Goal: Task Accomplishment & Management: Use online tool/utility

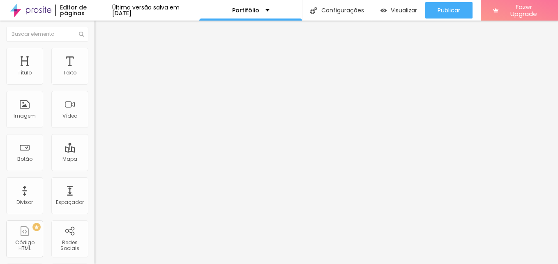
click at [95, 71] on span "Trocar imagem" at bounding box center [117, 67] width 45 height 7
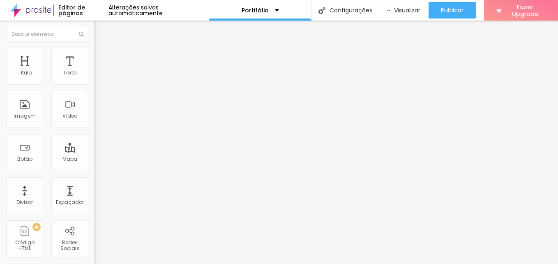
click at [95, 129] on span "Original" at bounding box center [105, 125] width 20 height 7
click at [95, 134] on span "Cinema" at bounding box center [105, 130] width 21 height 7
click at [95, 151] on span "Original" at bounding box center [105, 147] width 20 height 7
click at [95, 70] on div "Trocar imagem" at bounding box center [142, 67] width 95 height 6
click at [95, 83] on input "text" at bounding box center [144, 79] width 99 height 8
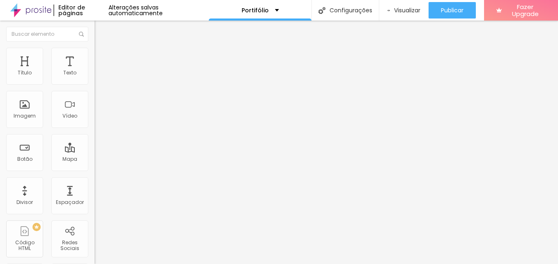
click at [95, 58] on ul "Conteúdo Estilo Avançado" at bounding box center [142, 51] width 95 height 25
click at [102, 57] on span "Estilo" at bounding box center [108, 53] width 13 height 7
type input "2"
type input "8"
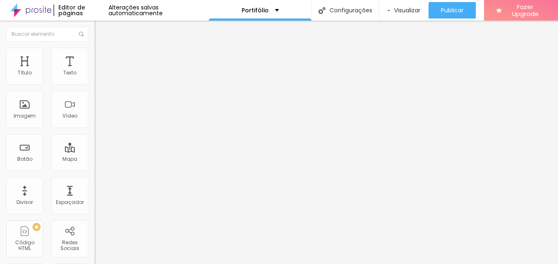
type input "8"
type input "16"
type input "18"
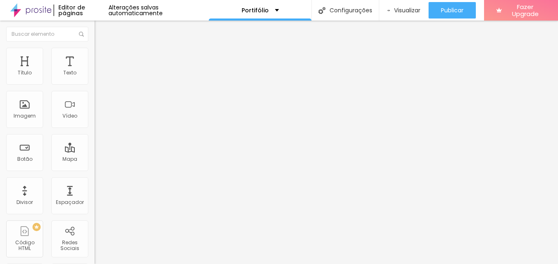
type input "20"
type input "21"
type input "23"
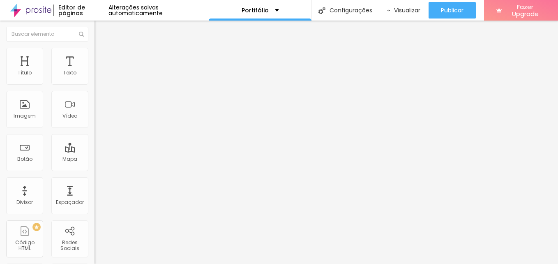
type input "23"
type input "25"
type input "26"
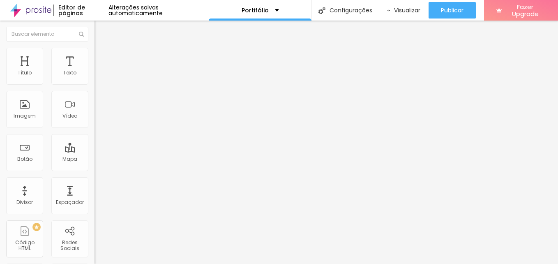
type input "30"
type input "31"
type input "35"
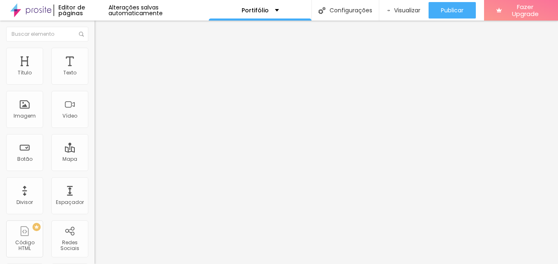
type input "35"
type input "39"
type input "44"
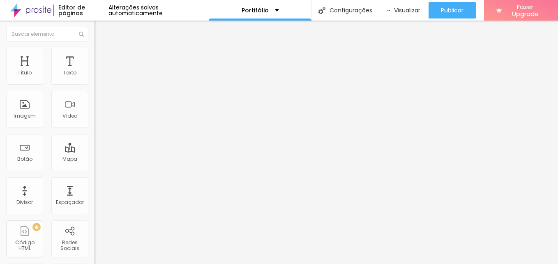
type input "48"
type input "51"
type input "56"
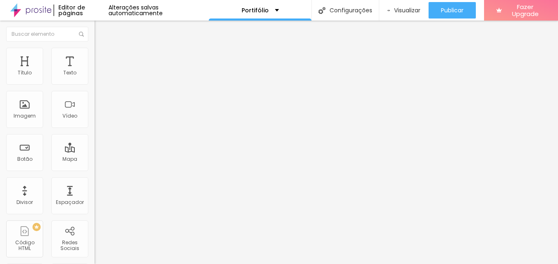
type input "56"
type input "59"
type input "64"
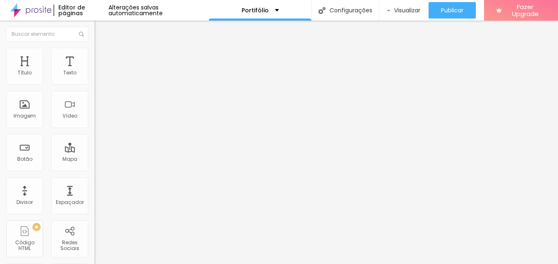
type input "66"
type input "72"
type input "81"
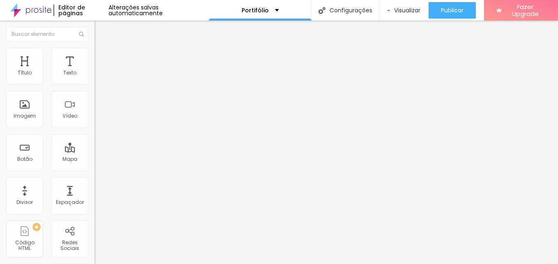
type input "81"
type input "84"
type input "89"
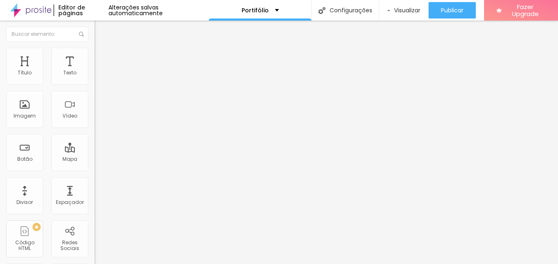
type input "91"
type input "92"
type input "94"
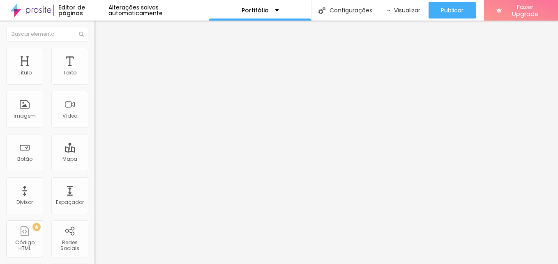
type input "94"
type input "97"
type input "99"
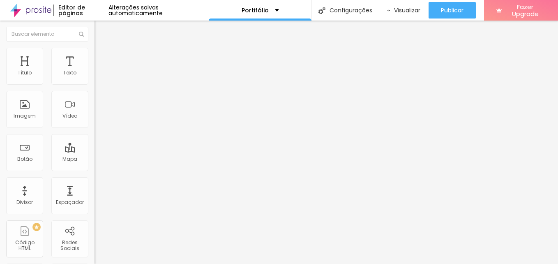
type input "97"
type input "91"
type input "82"
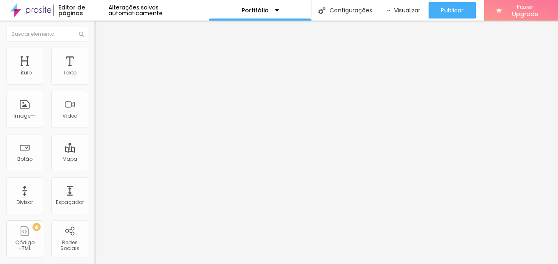
type input "82"
type input "77"
type input "69"
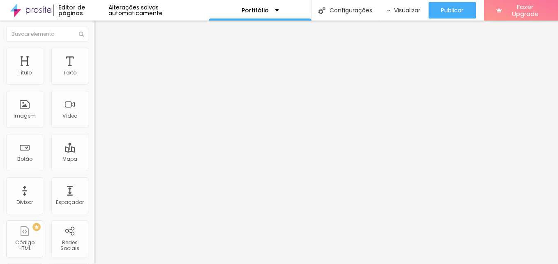
type input "61"
type input "56"
type input "44"
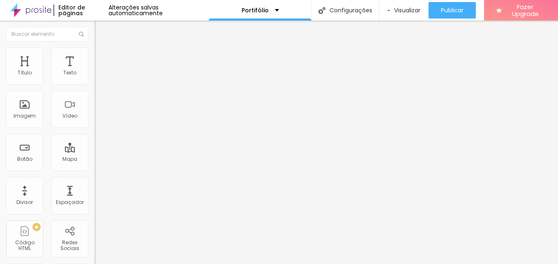
type input "44"
type input "26"
type input "15"
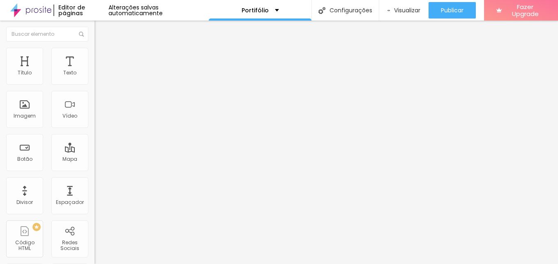
type input "0"
drag, startPoint x: 19, startPoint y: 103, endPoint x: 8, endPoint y: 104, distance: 11.1
click at [95, 181] on input "range" at bounding box center [121, 184] width 53 height 7
type input "45"
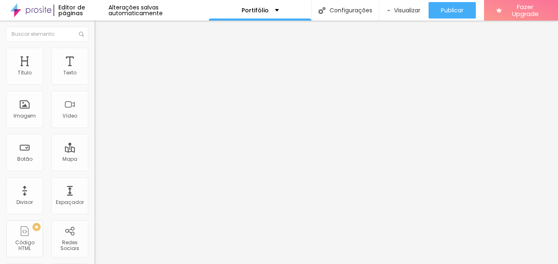
type input "45"
type input "50"
type input "55"
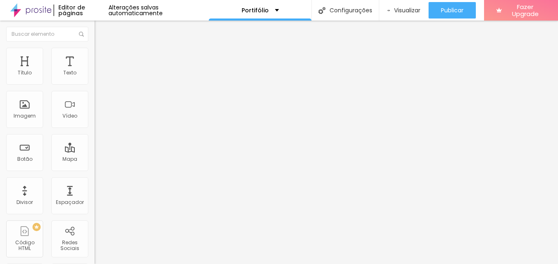
type input "50"
type input "45"
type input "40"
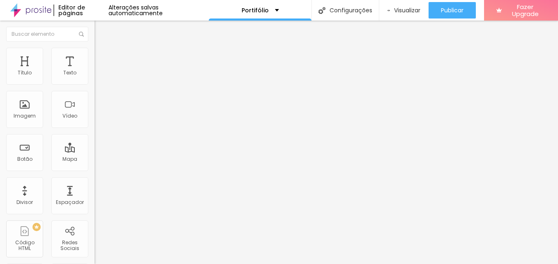
type input "40"
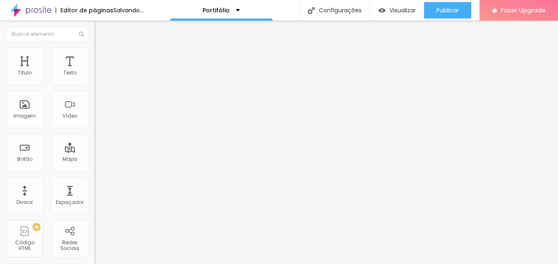
type input "35"
type input "30"
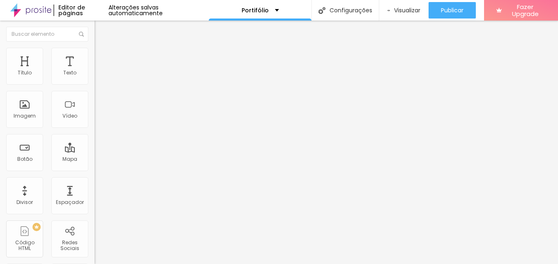
type input "35"
type input "40"
type input "45"
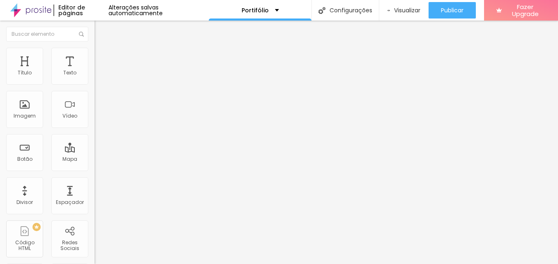
drag, startPoint x: 34, startPoint y: 88, endPoint x: 38, endPoint y: 92, distance: 5.5
type input "45"
click at [95, 84] on input "range" at bounding box center [121, 81] width 53 height 7
click at [95, 78] on input "45" at bounding box center [112, 73] width 35 height 9
type input "5"
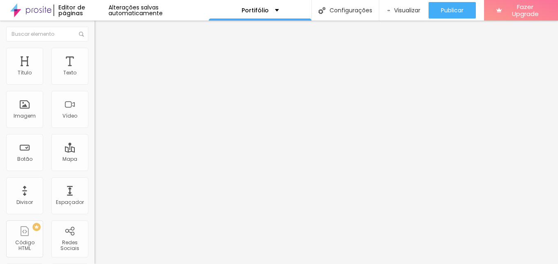
type input "10"
type input "50"
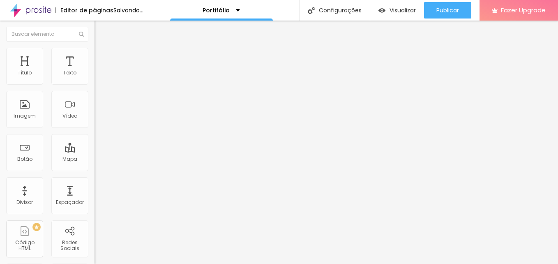
type input "50"
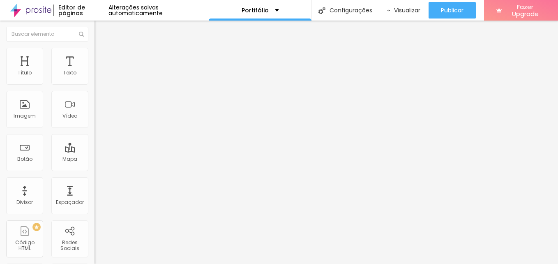
click at [102, 58] on span "Avançado" at bounding box center [115, 61] width 27 height 7
click at [102, 49] on span "Conteúdo" at bounding box center [114, 45] width 25 height 7
click at [95, 71] on span "Trocar imagem" at bounding box center [117, 67] width 45 height 7
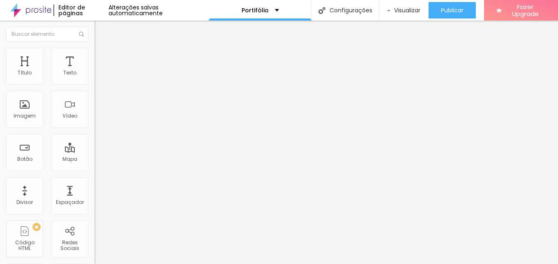
drag, startPoint x: 153, startPoint y: 123, endPoint x: 129, endPoint y: 114, distance: 25.3
drag, startPoint x: 127, startPoint y: 107, endPoint x: 57, endPoint y: 119, distance: 71.5
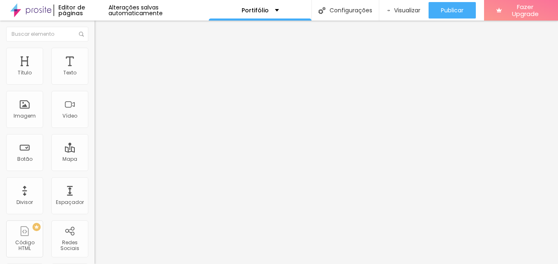
click at [102, 57] on span "Estilo" at bounding box center [108, 53] width 13 height 7
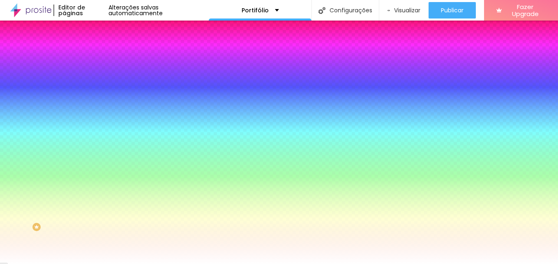
click at [95, 56] on img at bounding box center [98, 59] width 7 height 7
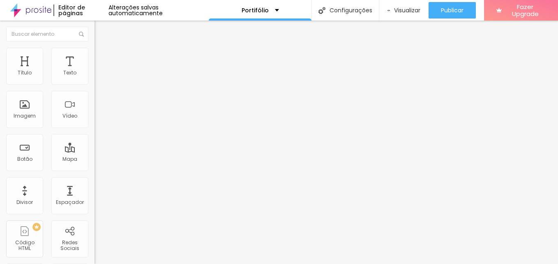
type input "5"
type input "10"
type input "15"
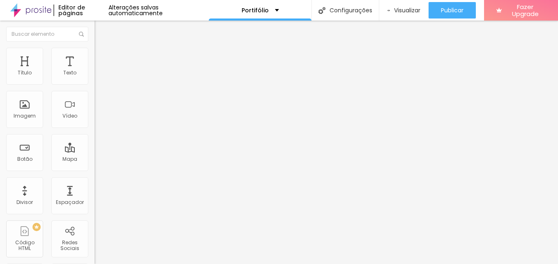
type input "15"
type input "10"
type input "5"
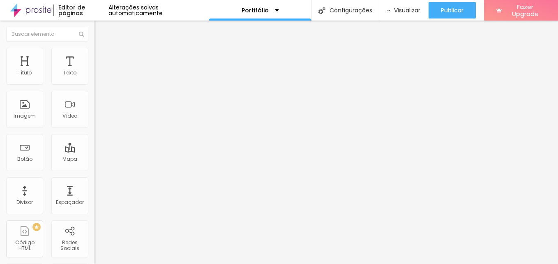
type input "0"
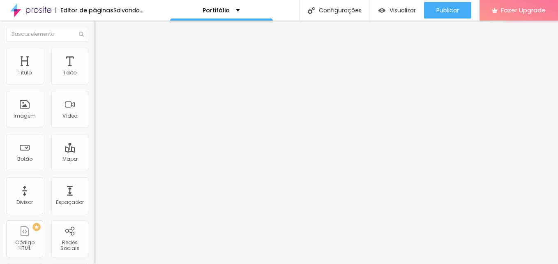
drag, startPoint x: 19, startPoint y: 82, endPoint x: 12, endPoint y: 80, distance: 7.0
click at [95, 160] on input "range" at bounding box center [121, 163] width 53 height 7
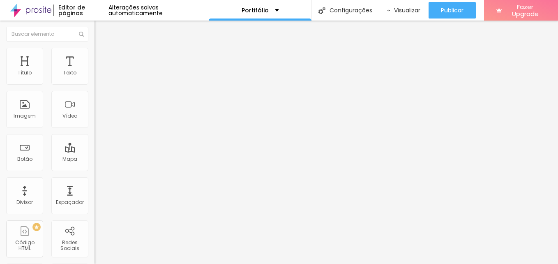
click at [95, 48] on li "Conteúdo" at bounding box center [142, 43] width 95 height 8
click at [95, 81] on img at bounding box center [98, 79] width 6 height 6
click at [95, 82] on div "Alinhamento" at bounding box center [142, 76] width 95 height 25
click at [95, 75] on img at bounding box center [98, 72] width 6 height 6
click at [101, 28] on img "button" at bounding box center [104, 30] width 7 height 7
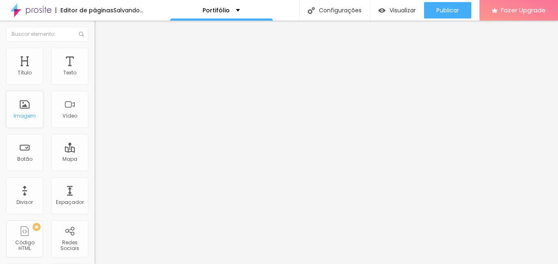
click at [35, 120] on div "Imagem" at bounding box center [24, 109] width 37 height 37
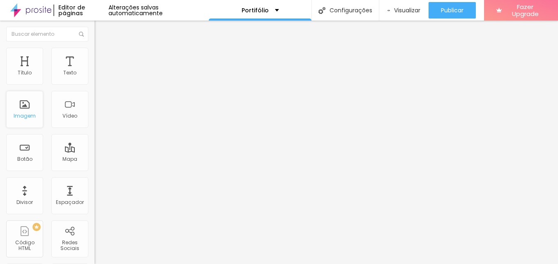
click at [20, 109] on div "Imagem" at bounding box center [24, 109] width 37 height 37
click at [23, 114] on div "Imagem" at bounding box center [25, 116] width 22 height 6
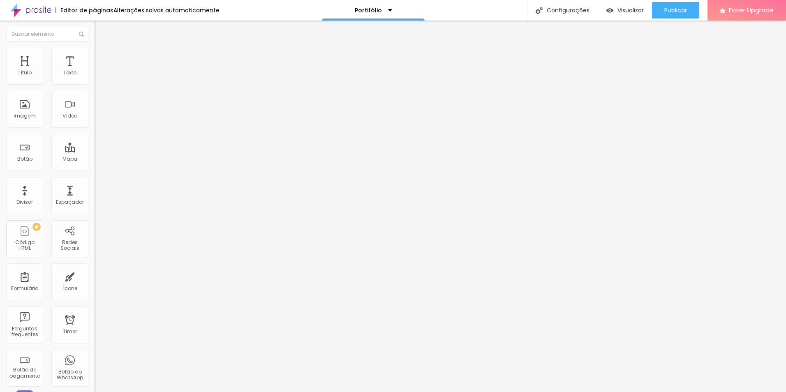
click at [95, 75] on span "Encaixotado" at bounding box center [111, 71] width 32 height 7
click at [95, 88] on span "Completo" at bounding box center [107, 84] width 25 height 7
click at [95, 80] on span "Encaixotado" at bounding box center [111, 76] width 32 height 7
click at [95, 88] on span "Completo" at bounding box center [107, 84] width 25 height 7
click at [95, 104] on img at bounding box center [98, 101] width 6 height 6
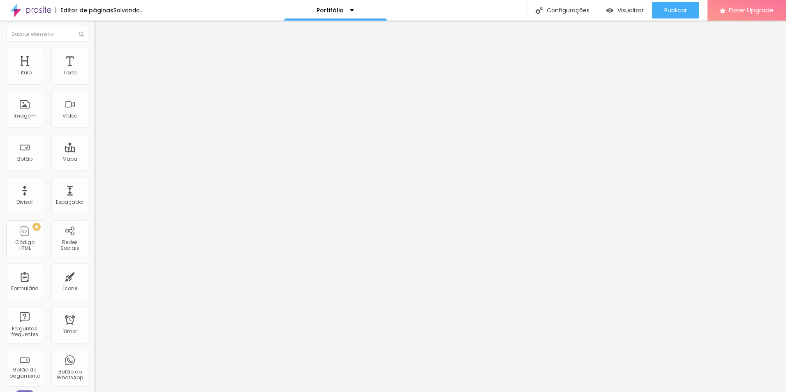
click at [95, 111] on img at bounding box center [98, 108] width 6 height 6
click at [95, 117] on img at bounding box center [98, 114] width 6 height 6
click at [95, 111] on img at bounding box center [98, 108] width 6 height 6
click at [95, 129] on span "Original" at bounding box center [105, 125] width 20 height 7
click at [95, 134] on span "Cinema" at bounding box center [105, 130] width 21 height 7
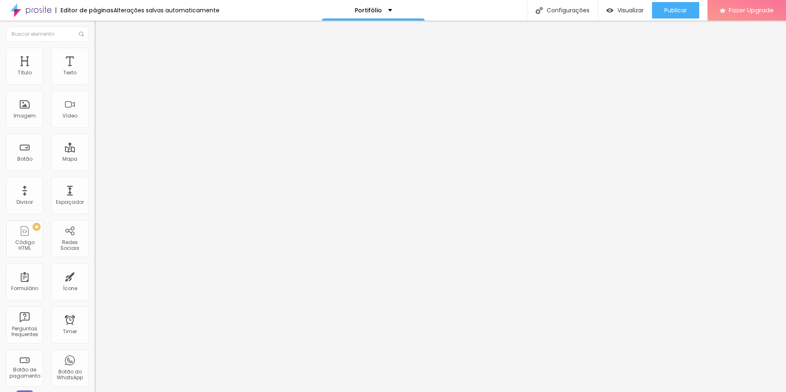
click at [95, 141] on span "Padrão" at bounding box center [104, 137] width 19 height 7
click at [95, 151] on span "Original" at bounding box center [105, 147] width 20 height 7
click at [95, 133] on div "Cinema 16:9" at bounding box center [142, 130] width 95 height 5
click at [95, 151] on span "Original" at bounding box center [105, 147] width 20 height 7
click at [102, 57] on span "Estilo" at bounding box center [108, 53] width 13 height 7
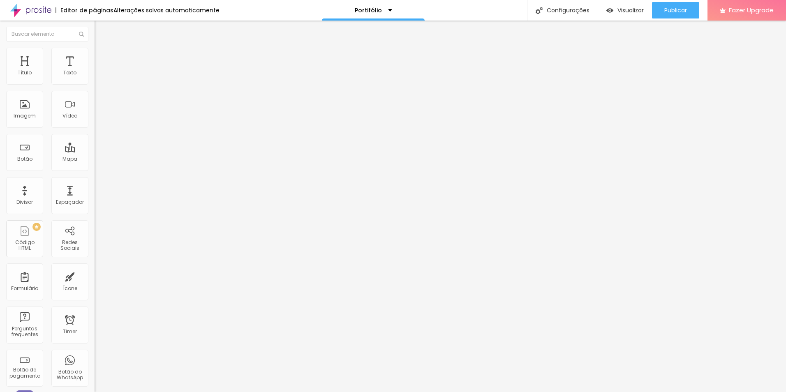
click at [98, 222] on icon "button" at bounding box center [100, 224] width 5 height 5
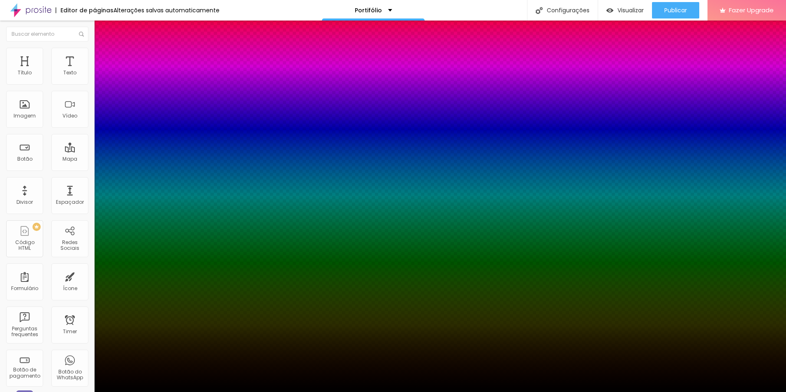
click at [147, 264] on div at bounding box center [393, 397] width 786 height 0
drag, startPoint x: 45, startPoint y: 225, endPoint x: 46, endPoint y: 143, distance: 81.8
click at [45, 264] on div at bounding box center [393, 392] width 786 height 0
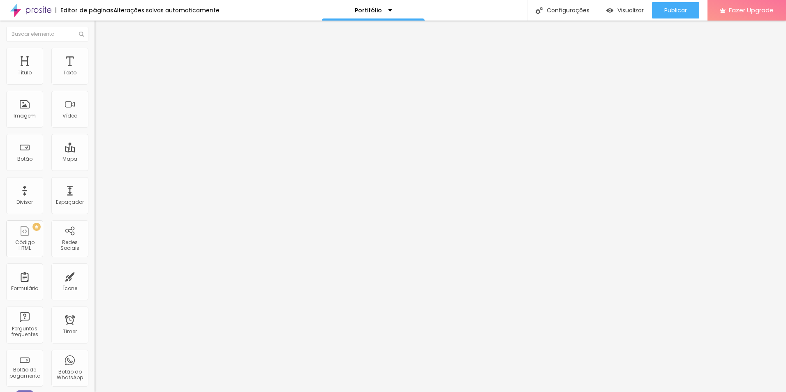
click at [102, 49] on span "Conteúdo" at bounding box center [114, 45] width 25 height 7
click at [381, 13] on div "Portifólio" at bounding box center [373, 10] width 37 height 6
click at [381, 6] on div "Portifólio" at bounding box center [373, 3] width 25 height 6
click at [101, 30] on img "button" at bounding box center [104, 30] width 7 height 7
type input "405"
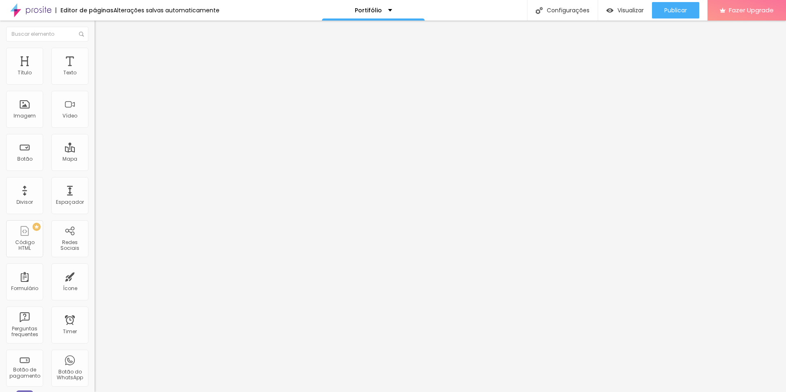
type input "405"
type input "337"
type input "322"
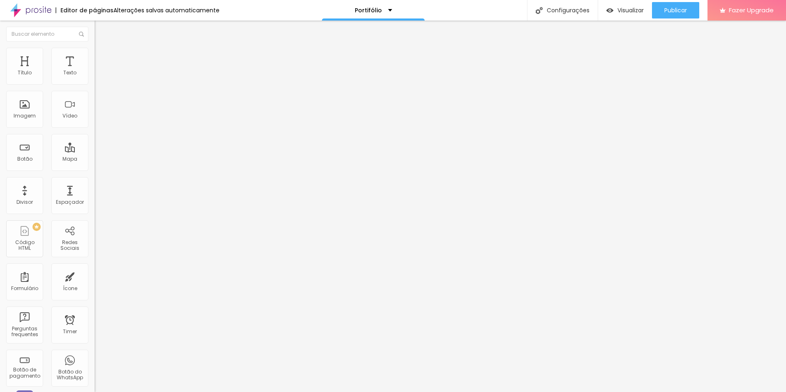
type input "306"
type input "296"
type input "286"
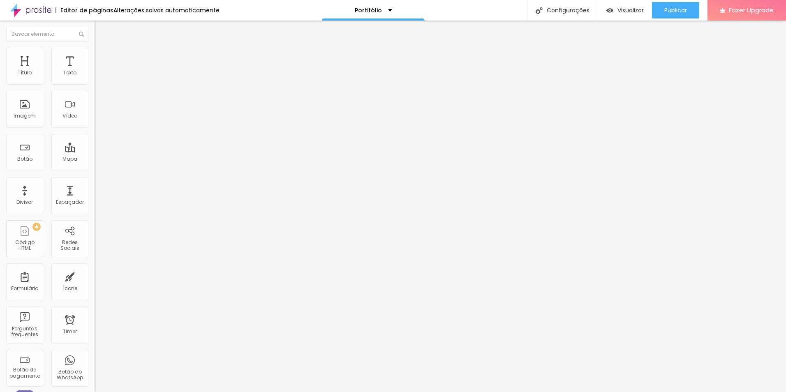
type input "286"
type input "281"
type input "275"
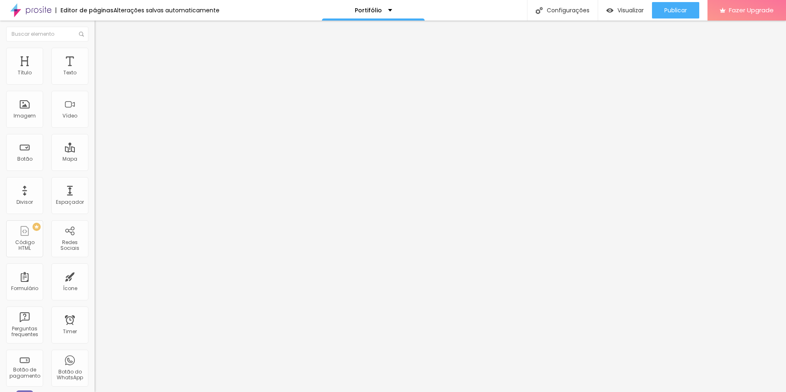
type input "265"
type input "260"
type input "255"
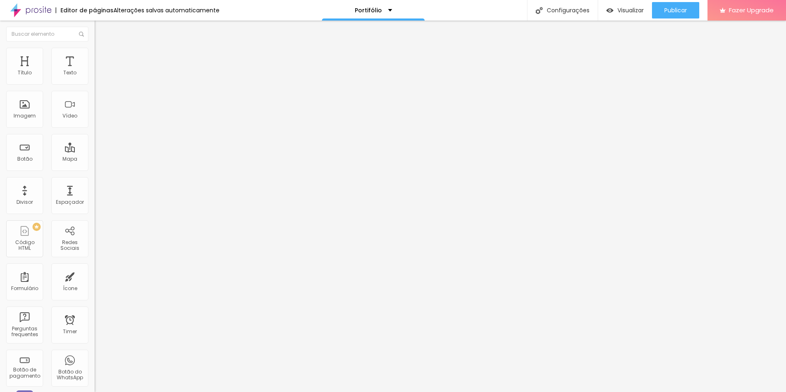
type input "255"
type input "250"
type input "244"
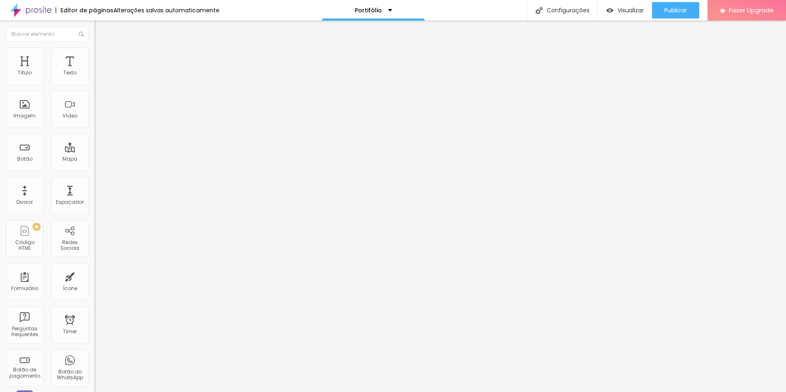
type input "239"
type input "234"
type input "224"
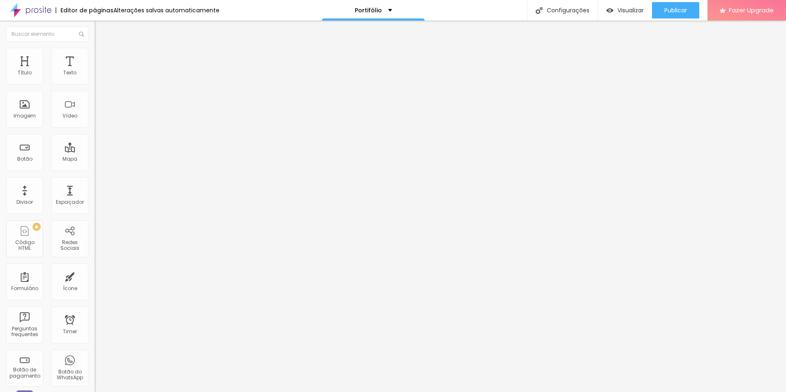
type input "224"
type input "219"
type input "213"
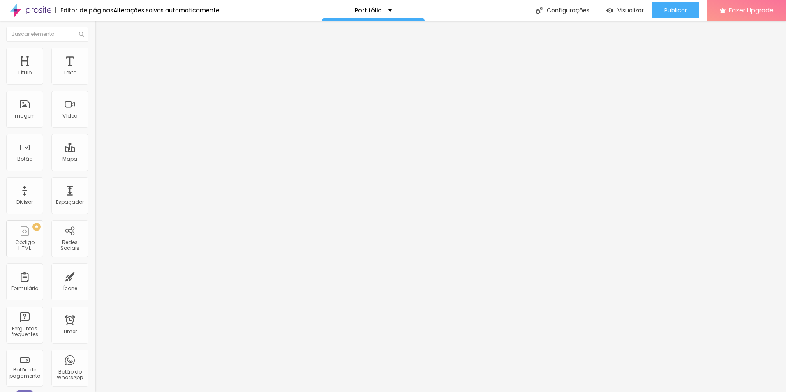
type input "203"
type input "198"
type input "193"
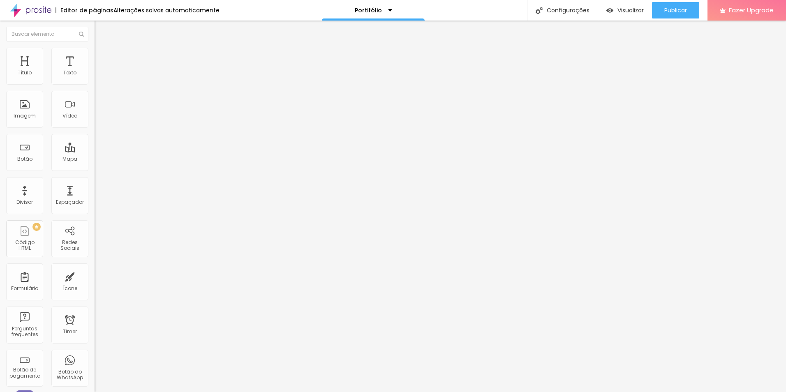
type input "193"
type input "183"
type input "177"
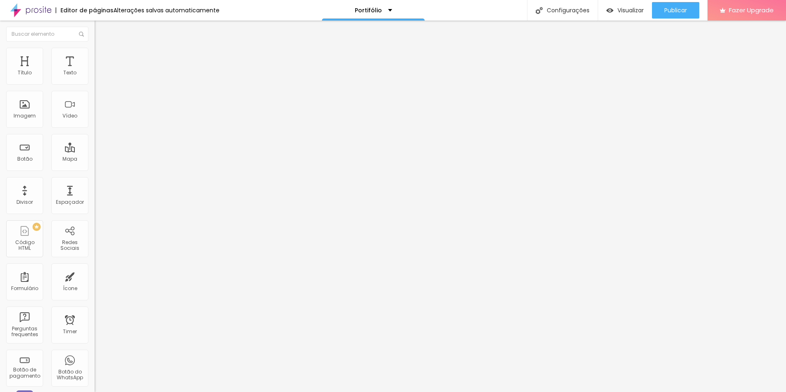
type input "162"
type input "157"
type input "136"
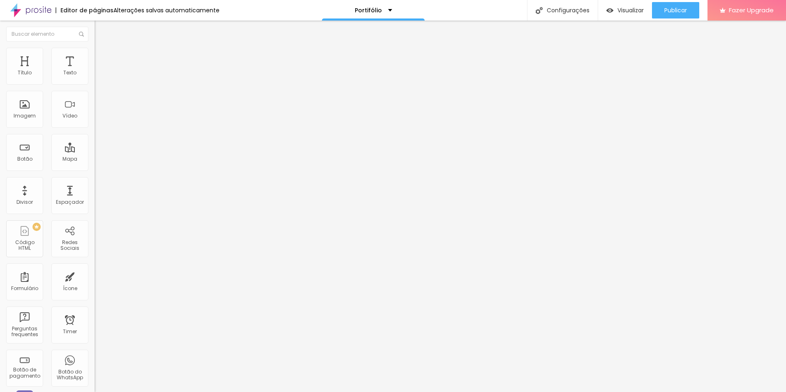
type input "136"
type input "131"
type input "110"
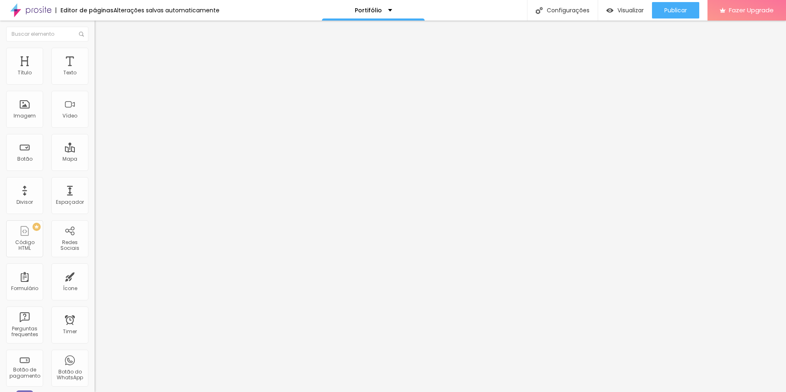
type input "105"
type input "90"
type input "84"
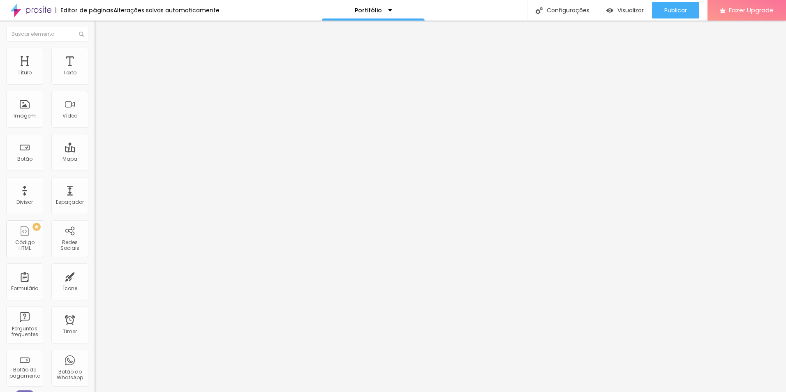
type input "84"
type input "69"
type input "59"
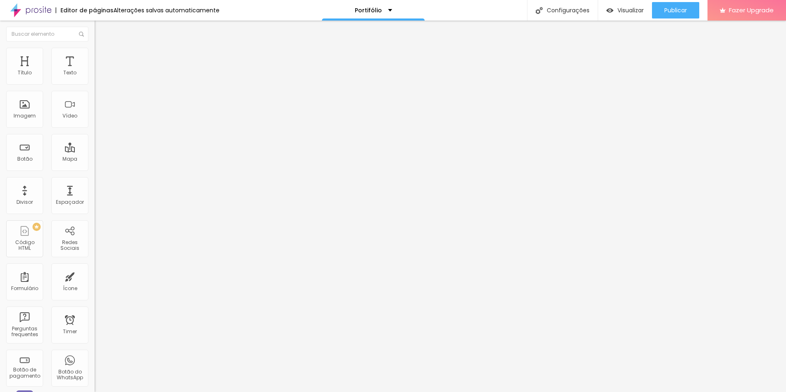
type input "53"
type input "48"
type input "38"
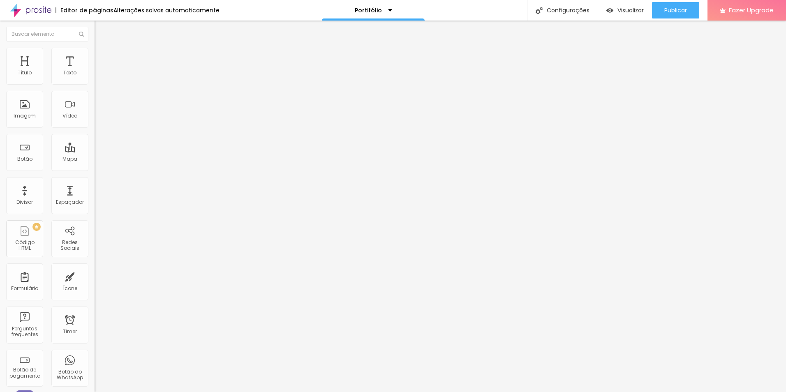
type input "38"
type input "22"
type input "10"
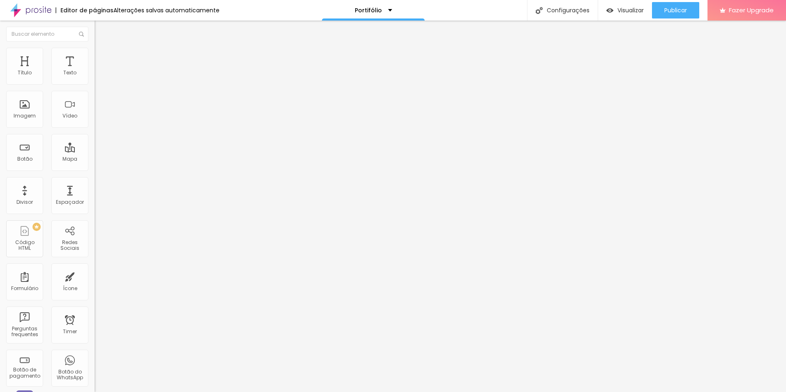
drag, startPoint x: 53, startPoint y: 82, endPoint x: 17, endPoint y: 85, distance: 36.3
type input "10"
click at [95, 151] on input "range" at bounding box center [121, 154] width 53 height 7
click at [95, 54] on li "Estilo" at bounding box center [142, 52] width 95 height 8
type input "55"
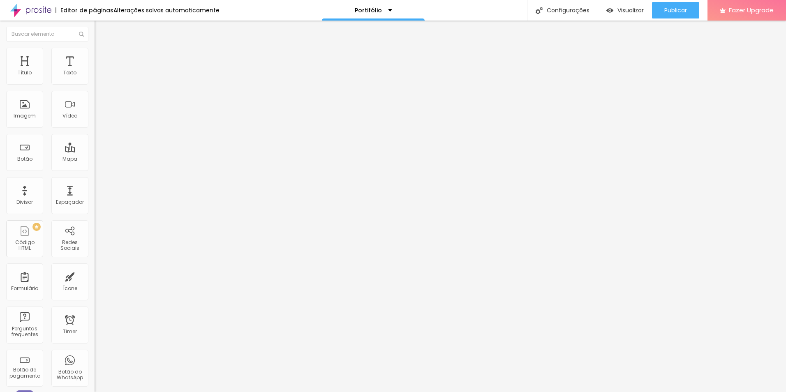
type input "55"
type input "50"
drag, startPoint x: 42, startPoint y: 88, endPoint x: 49, endPoint y: 91, distance: 7.7
click at [95, 84] on input "range" at bounding box center [121, 81] width 53 height 7
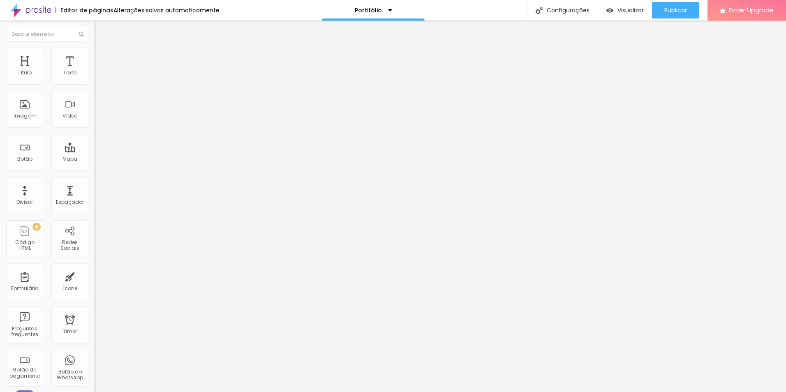
drag, startPoint x: 19, startPoint y: 81, endPoint x: 83, endPoint y: 96, distance: 66.3
click at [95, 151] on input "range" at bounding box center [121, 154] width 53 height 7
click at [25, 114] on div "Imagem" at bounding box center [25, 116] width 22 height 6
click at [30, 111] on div "Imagem" at bounding box center [24, 109] width 37 height 37
click at [19, 102] on div "Imagem" at bounding box center [24, 109] width 37 height 37
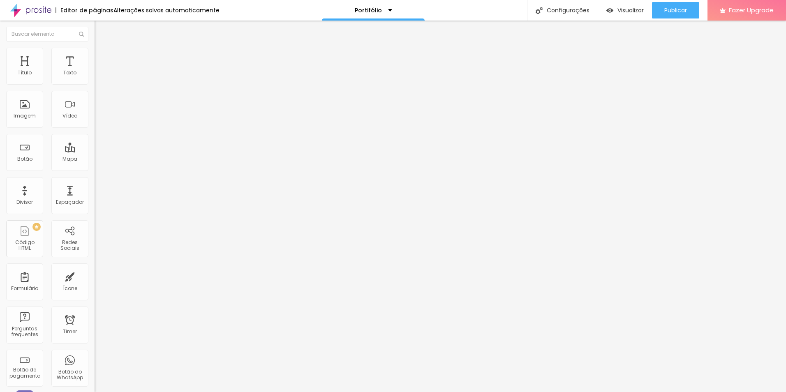
click at [95, 71] on span "Trocar imagem" at bounding box center [117, 67] width 45 height 7
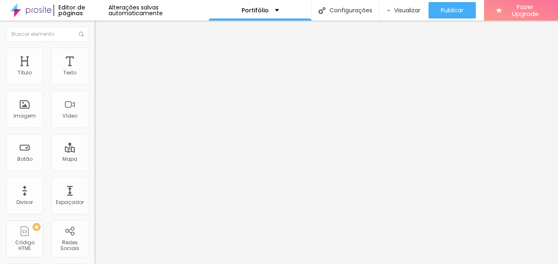
click at [95, 71] on span "Trocar imagem" at bounding box center [117, 67] width 45 height 7
click at [95, 70] on div "Trocar imagem" at bounding box center [142, 67] width 95 height 6
click at [95, 83] on input "text" at bounding box center [144, 79] width 99 height 8
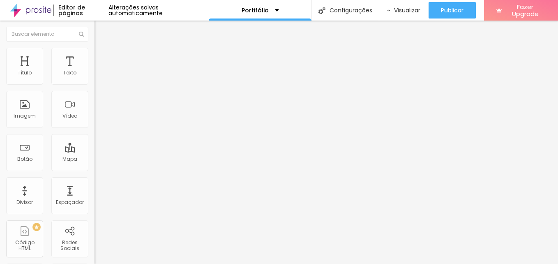
click at [95, 129] on span "Original" at bounding box center [105, 125] width 20 height 7
click at [95, 134] on span "Cinema" at bounding box center [105, 130] width 21 height 7
click at [95, 146] on span "Quadrado" at bounding box center [108, 142] width 27 height 7
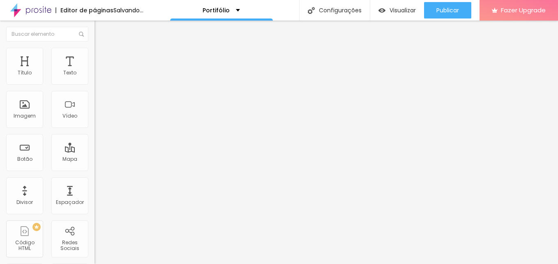
click at [95, 151] on span "Original" at bounding box center [105, 147] width 20 height 7
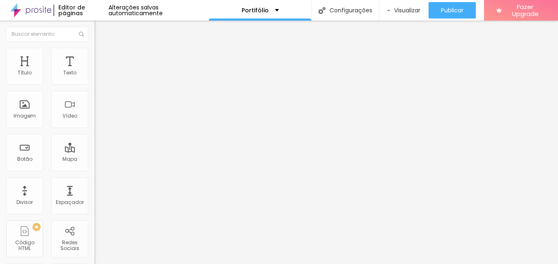
click at [139, 69] on img at bounding box center [141, 66] width 5 height 5
click at [95, 129] on span "Original" at bounding box center [105, 125] width 20 height 7
click at [95, 123] on div "Proporção" at bounding box center [142, 120] width 95 height 5
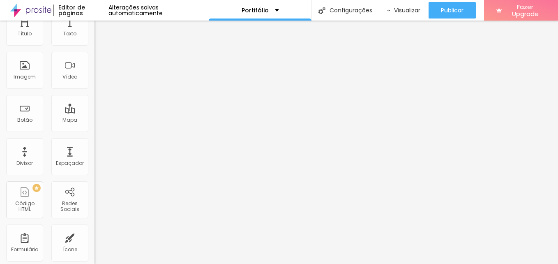
click at [115, 95] on span "16:9" at bounding box center [119, 91] width 9 height 7
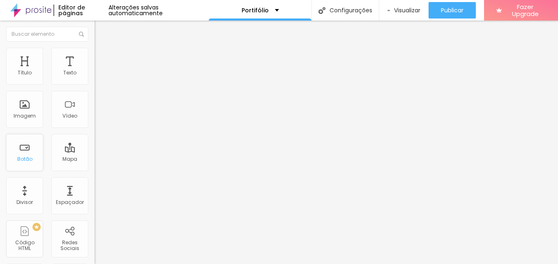
click at [25, 156] on div "Botão" at bounding box center [24, 159] width 15 height 6
click at [32, 154] on div "Botão" at bounding box center [24, 152] width 37 height 37
drag, startPoint x: 29, startPoint y: 143, endPoint x: 30, endPoint y: 147, distance: 4.1
click at [29, 144] on div "Botão" at bounding box center [24, 152] width 37 height 37
click at [30, 148] on div "Botão" at bounding box center [24, 152] width 37 height 37
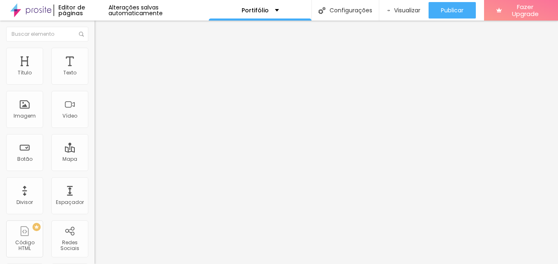
click at [95, 51] on li "Avançado" at bounding box center [142, 52] width 95 height 8
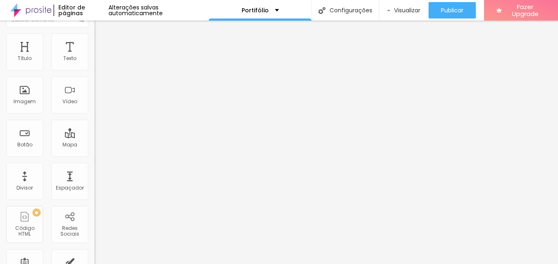
click at [95, 98] on div at bounding box center [142, 98] width 95 height 0
click at [95, 32] on img at bounding box center [98, 28] width 7 height 7
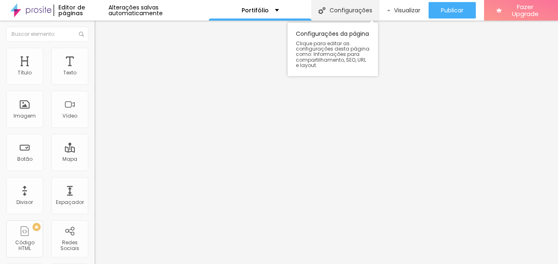
click at [354, 16] on div "Configurações" at bounding box center [345, 10] width 67 height 21
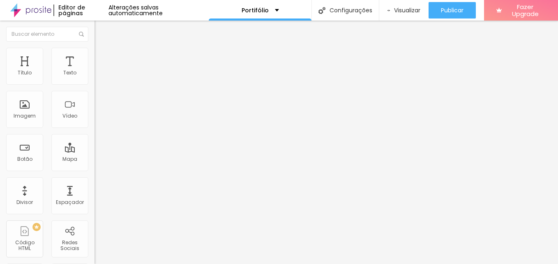
click at [409, 12] on span "Visualizar" at bounding box center [407, 10] width 26 height 7
click at [101, 32] on img "button" at bounding box center [104, 30] width 7 height 7
click at [23, 74] on div "Título" at bounding box center [25, 73] width 14 height 6
click at [100, 76] on span "Trocar icone" at bounding box center [118, 72] width 37 height 7
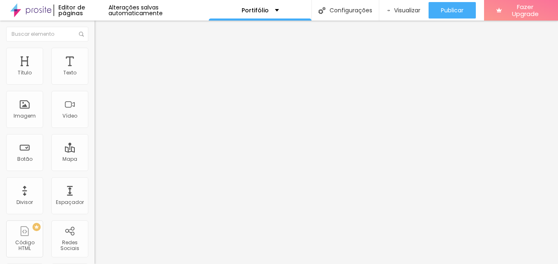
scroll to position [411, 0]
type input "50"
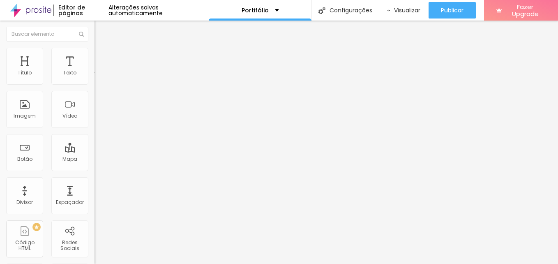
type input "48"
type input "46"
type input "44"
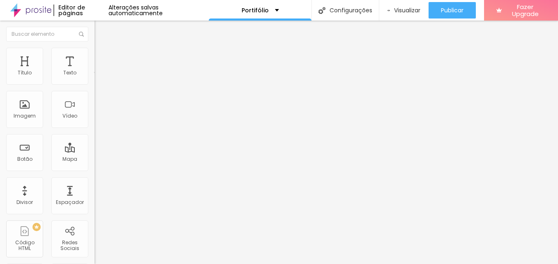
type input "44"
type input "42"
type input "40"
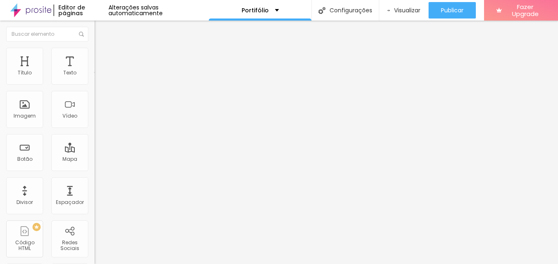
type input "38"
type input "36"
type input "34"
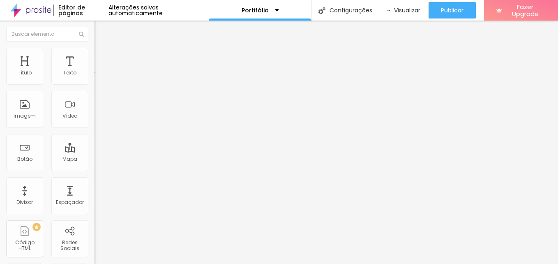
type input "34"
type input "32"
type input "30"
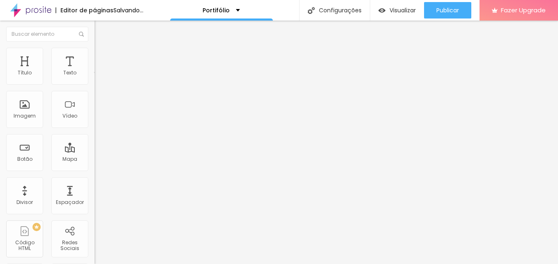
type input "34"
type input "40"
type input "50"
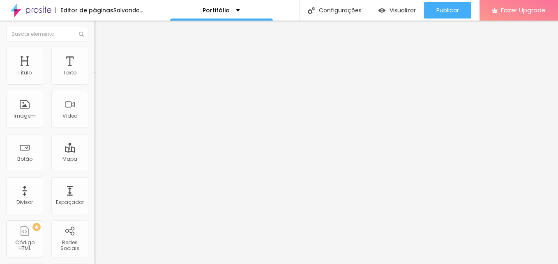
type input "50"
type input "74"
type input "76"
drag, startPoint x: 36, startPoint y: 154, endPoint x: 56, endPoint y: 169, distance: 24.8
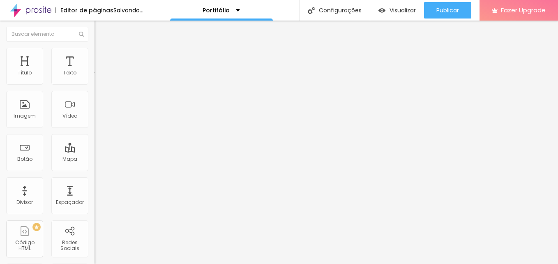
type input "76"
click at [95, 95] on input "range" at bounding box center [121, 91] width 53 height 7
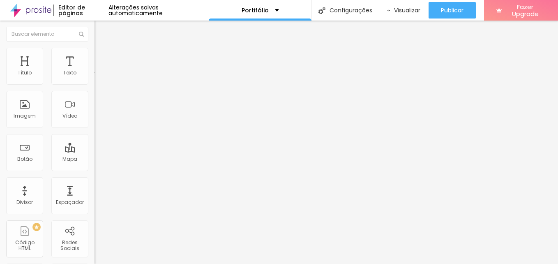
click at [95, 107] on img at bounding box center [98, 104] width 6 height 6
click at [95, 114] on div at bounding box center [142, 110] width 95 height 7
type input "74"
type input "72"
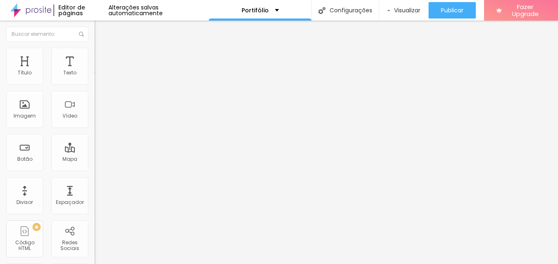
type input "72"
type input "68"
type input "66"
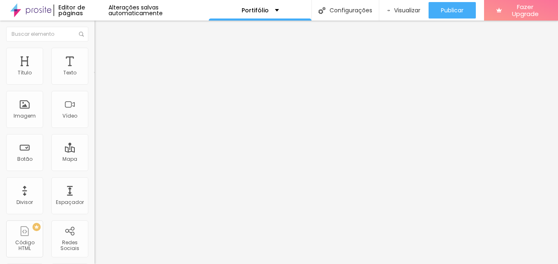
type input "58"
type input "54"
type input "52"
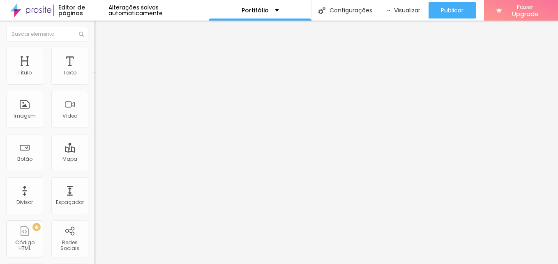
type input "52"
type input "50"
type input "48"
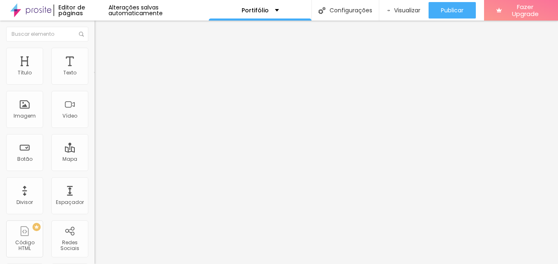
type input "46"
type input "44"
type input "42"
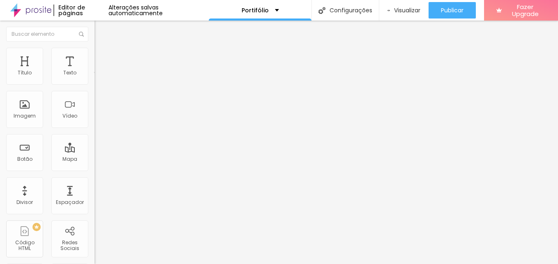
type input "42"
type input "40"
type input "36"
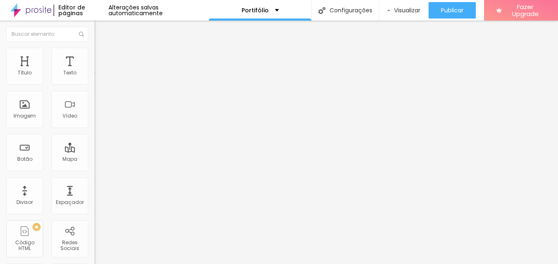
type input "32"
type input "30"
type input "26"
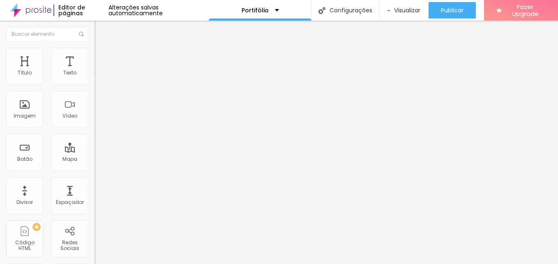
type input "26"
type input "24"
type input "22"
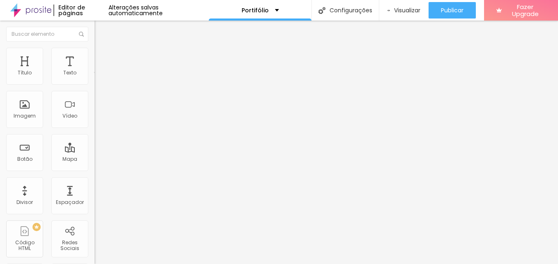
type input "20"
type input "18"
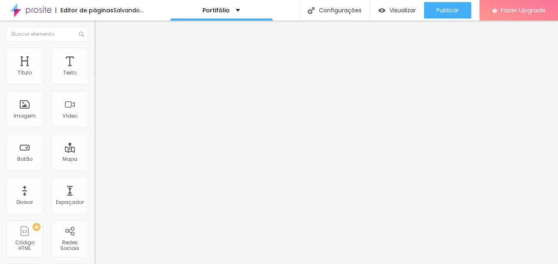
type input "30"
type input "34"
type input "48"
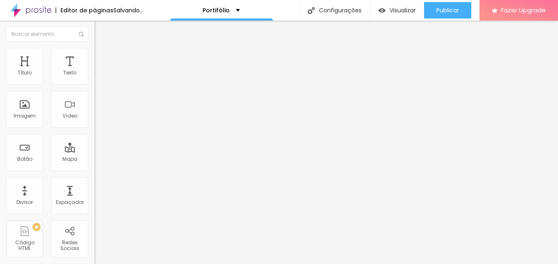
type input "48"
type input "54"
type input "68"
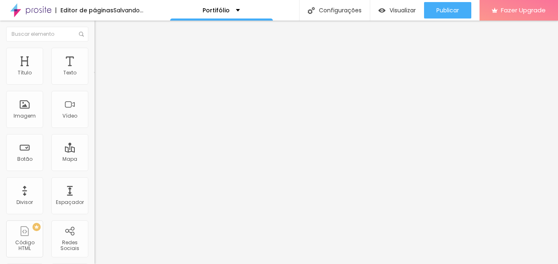
type input "74"
type input "78"
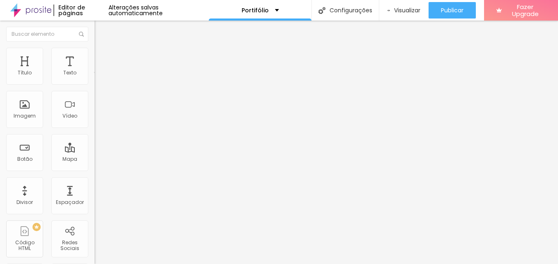
drag, startPoint x: 53, startPoint y: 154, endPoint x: 76, endPoint y: 154, distance: 23.0
type input "82"
click at [95, 95] on input "range" at bounding box center [121, 91] width 53 height 7
type input "82"
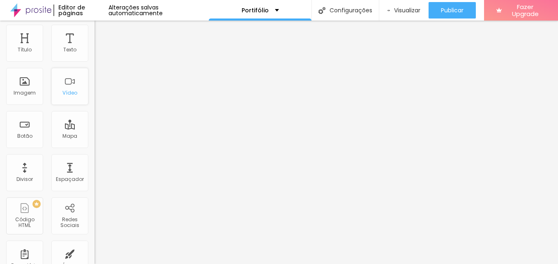
scroll to position [41, 0]
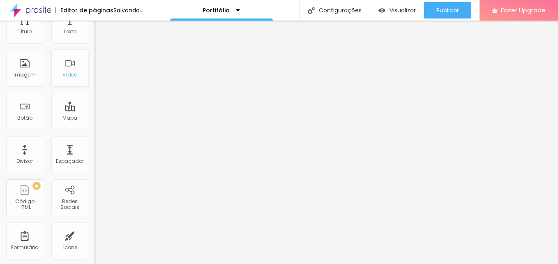
click at [69, 74] on div "Vídeo" at bounding box center [70, 75] width 15 height 6
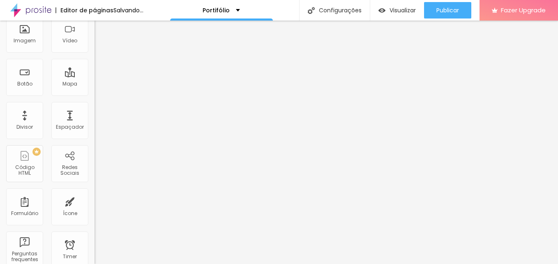
scroll to position [0, 0]
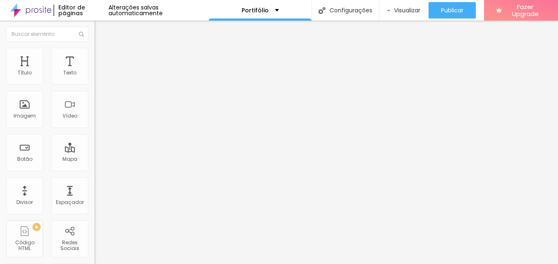
click at [95, 129] on span "16:9 Cinema" at bounding box center [110, 125] width 31 height 7
click at [102, 137] on span "Cinema" at bounding box center [112, 133] width 21 height 7
click at [95, 71] on span "Adicionar imagem" at bounding box center [121, 67] width 53 height 7
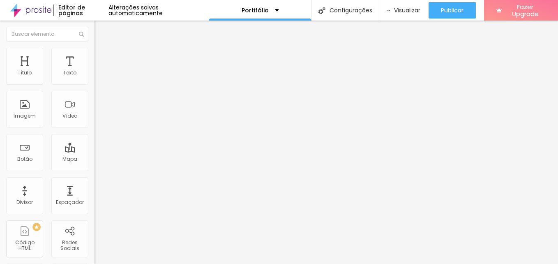
click at [95, 55] on li "Avançado" at bounding box center [142, 52] width 95 height 8
click at [95, 69] on input "text" at bounding box center [144, 65] width 99 height 8
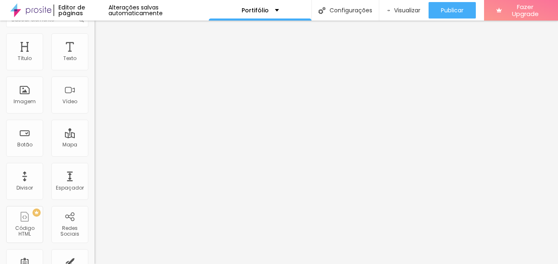
click at [95, 218] on div at bounding box center [142, 186] width 95 height 63
click at [95, 33] on li "Conteúdo" at bounding box center [142, 29] width 95 height 8
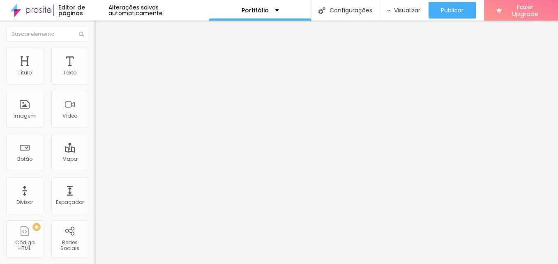
click at [101, 29] on img "button" at bounding box center [104, 30] width 7 height 7
click at [95, 56] on li "Estilo" at bounding box center [142, 52] width 95 height 8
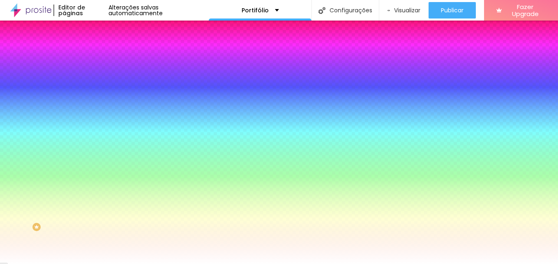
click at [102, 58] on span "Avançado" at bounding box center [115, 61] width 27 height 7
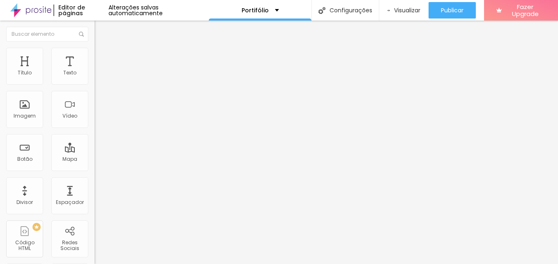
click at [102, 49] on span "Conteúdo" at bounding box center [114, 45] width 25 height 7
type input "425"
type input "327"
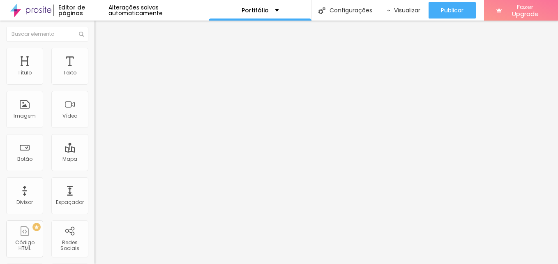
type input "312"
type input "301"
type input "296"
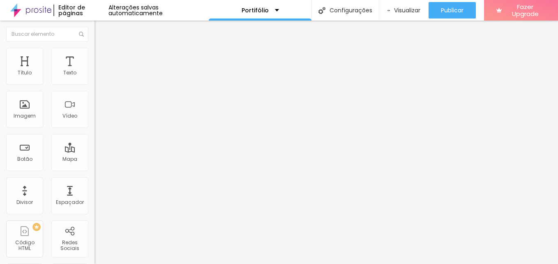
type input "296"
type input "291"
type input "286"
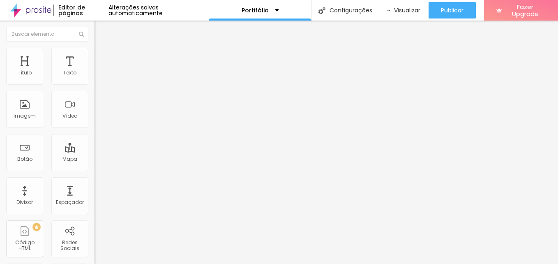
type input "281"
type input "275"
type input "270"
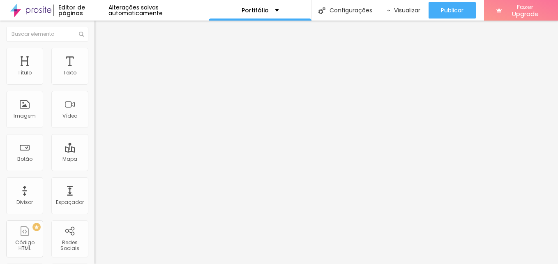
type input "270"
type input "265"
type input "255"
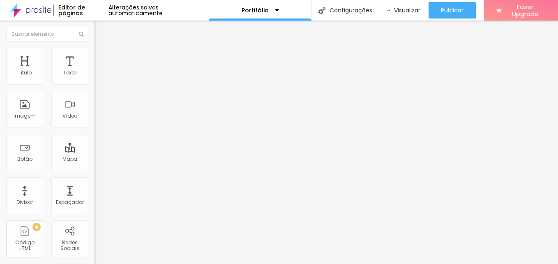
type input "250"
type input "234"
type input "229"
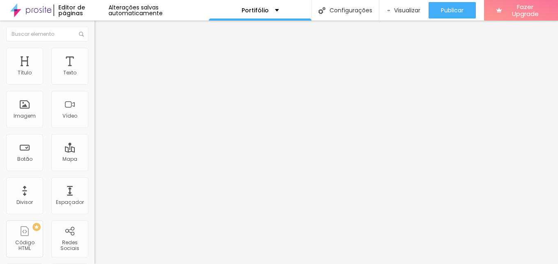
type input "229"
type input "219"
type input "213"
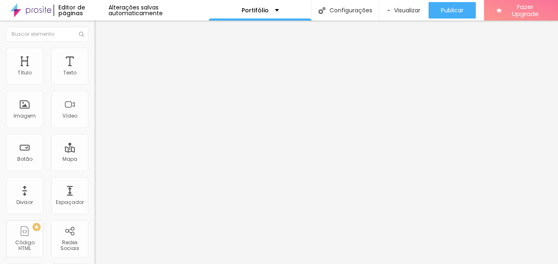
type input "208"
type input "203"
type input "193"
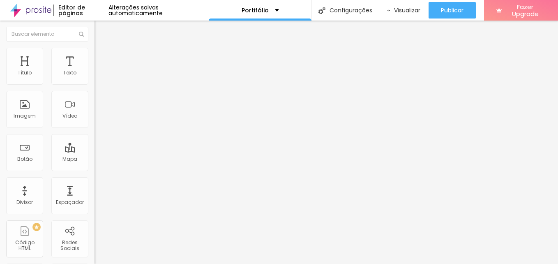
type input "193"
type input "188"
type input "162"
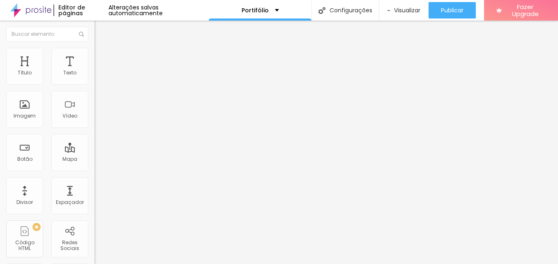
type input "141"
type input "131"
type input "110"
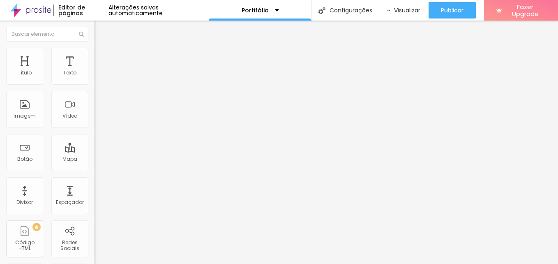
type input "110"
type input "100"
type input "95"
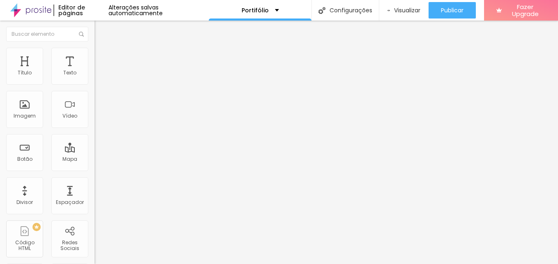
type input "90"
type input "84"
type input "74"
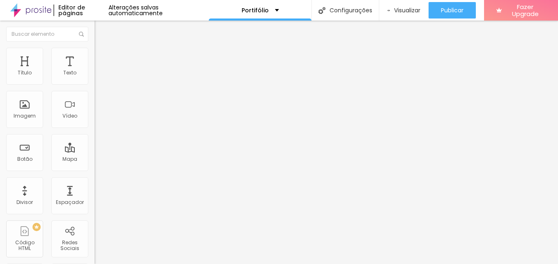
type input "74"
type input "69"
type input "59"
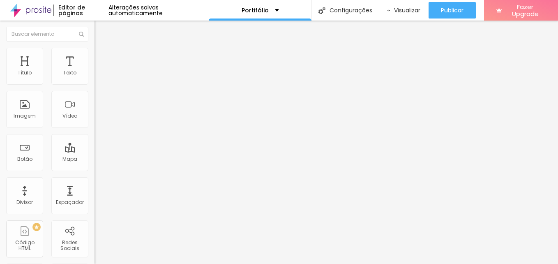
type input "53"
type input "43"
type input "38"
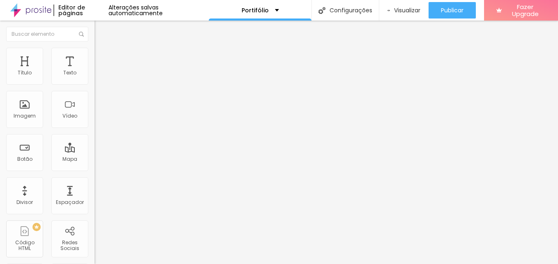
type input "38"
type input "33"
type input "28"
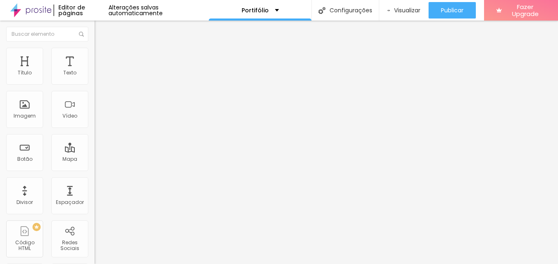
type input "22"
type input "28"
type input "33"
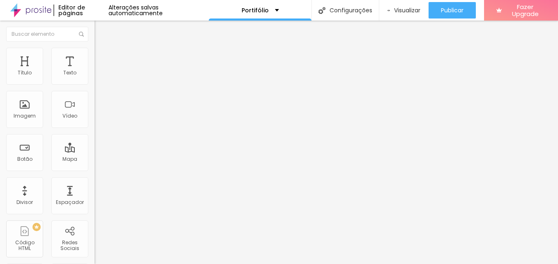
type input "33"
type input "38"
type input "43"
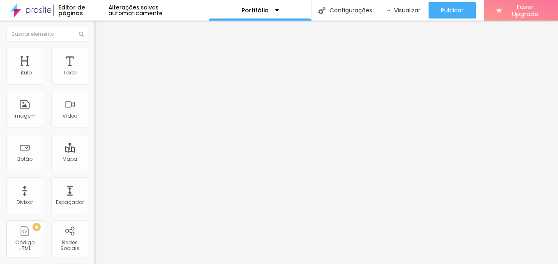
type input "48"
type input "53"
type input "59"
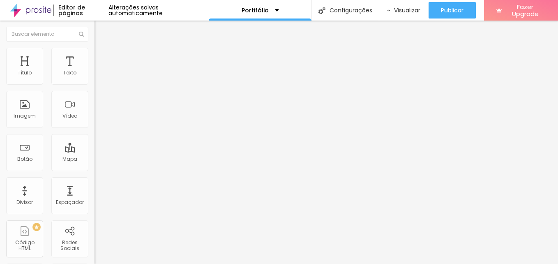
type input "59"
type input "69"
type input "74"
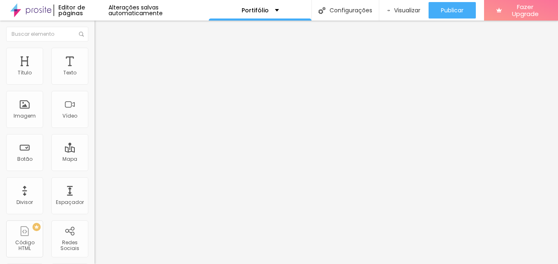
type input "79"
type input "74"
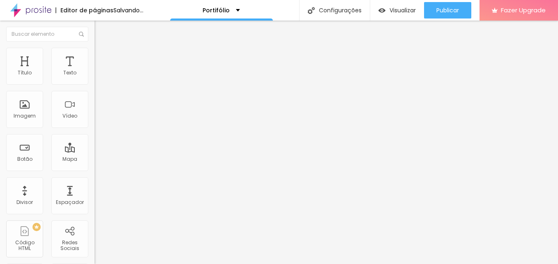
type input "69"
type input "64"
drag, startPoint x: 52, startPoint y: 80, endPoint x: 23, endPoint y: 81, distance: 29.2
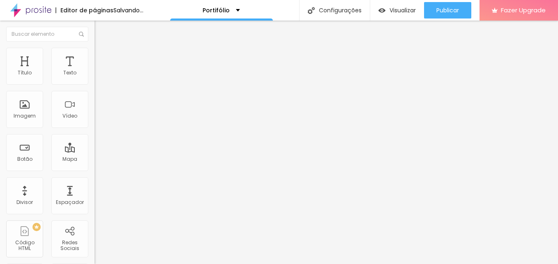
type input "64"
click at [95, 151] on input "range" at bounding box center [121, 154] width 53 height 7
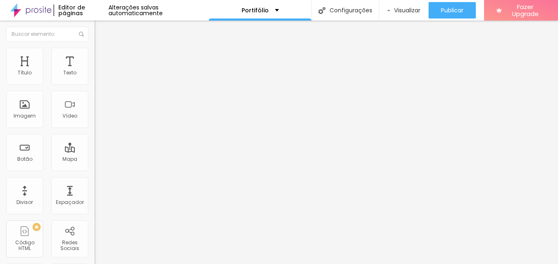
type input "260"
type input "255"
type input "250"
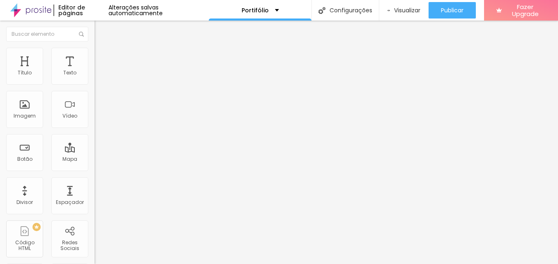
type input "250"
type input "244"
drag, startPoint x: 39, startPoint y: 80, endPoint x: 78, endPoint y: 98, distance: 42.9
click at [95, 151] on input "range" at bounding box center [121, 154] width 53 height 7
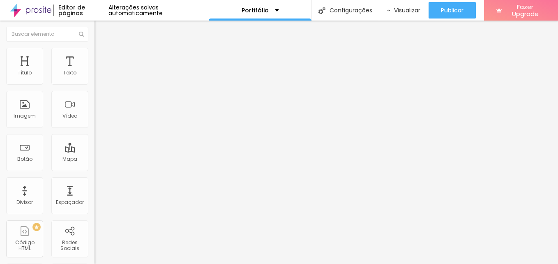
click at [139, 69] on img at bounding box center [141, 66] width 5 height 5
click at [95, 71] on span "Adicionar imagem" at bounding box center [121, 67] width 53 height 7
click at [139, 69] on img at bounding box center [141, 66] width 5 height 5
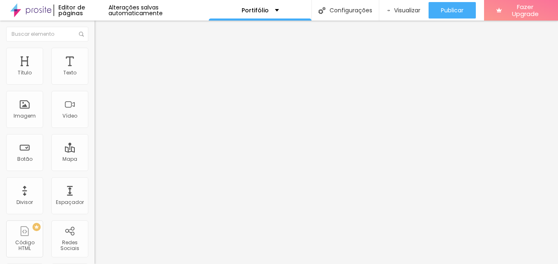
click at [95, 71] on span "Adicionar imagem" at bounding box center [121, 67] width 53 height 7
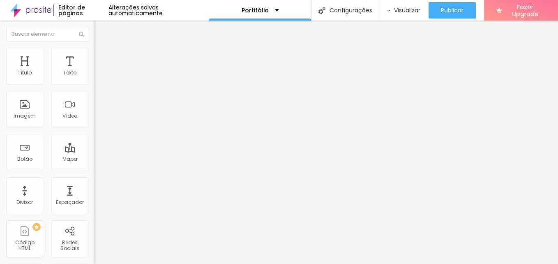
click at [95, 90] on div "Descrição da imagem (Alt)" at bounding box center [142, 80] width 95 height 20
click at [95, 70] on div "Trocar imagem" at bounding box center [142, 67] width 95 height 6
click at [95, 118] on div "Alinhamento" at bounding box center [142, 105] width 95 height 25
click at [95, 83] on input "text" at bounding box center [144, 79] width 99 height 8
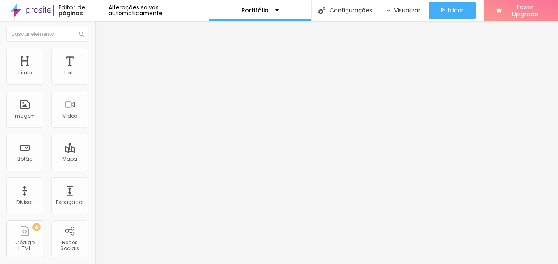
click at [139, 71] on span at bounding box center [141, 67] width 5 height 7
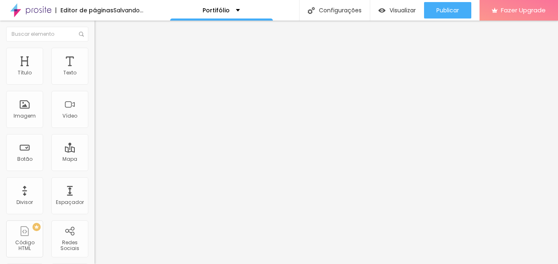
click at [95, 129] on span "16:9 Cinema" at bounding box center [110, 125] width 31 height 7
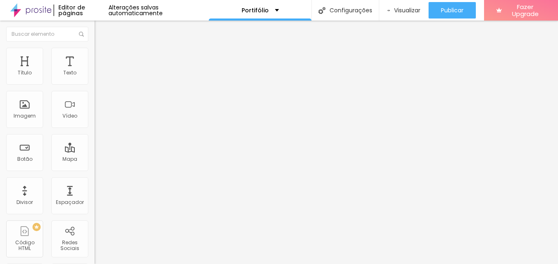
click at [95, 151] on span "Original" at bounding box center [105, 147] width 20 height 7
click at [95, 71] on span "Adicionar imagem" at bounding box center [121, 67] width 53 height 7
click at [139, 69] on img at bounding box center [141, 66] width 5 height 5
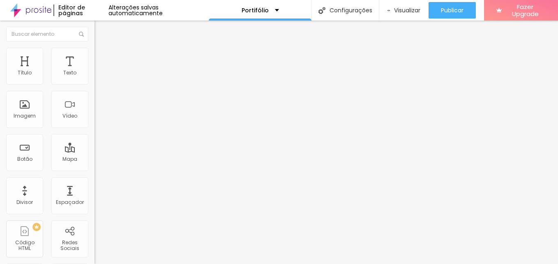
click at [102, 56] on span "Estilo" at bounding box center [108, 53] width 13 height 7
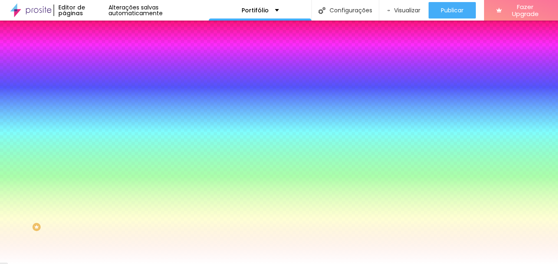
click at [95, 56] on li "Avançado" at bounding box center [142, 60] width 95 height 8
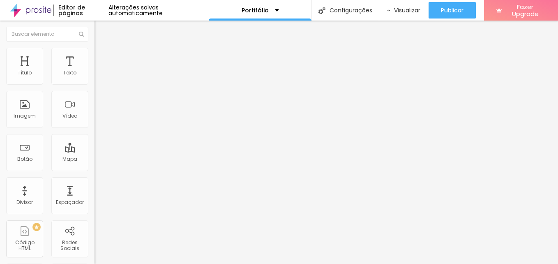
click at [102, 49] on span "Conteúdo" at bounding box center [114, 45] width 25 height 7
click at [101, 31] on div "Editar Coluna" at bounding box center [126, 30] width 51 height 7
click at [102, 57] on span "Estilo" at bounding box center [108, 53] width 13 height 7
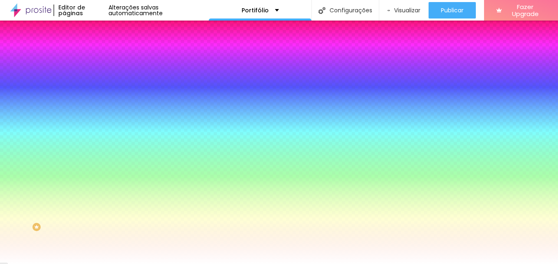
click at [95, 48] on li "Conteúdo" at bounding box center [142, 43] width 95 height 8
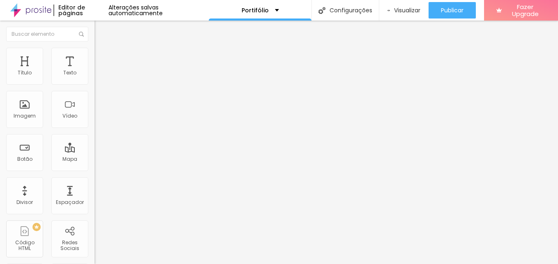
click at [101, 32] on img "button" at bounding box center [104, 30] width 7 height 7
click at [102, 57] on span "Estilo" at bounding box center [108, 53] width 13 height 7
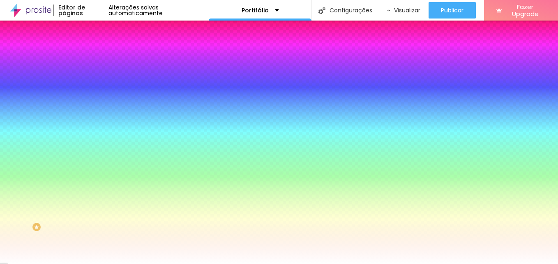
click at [102, 58] on span "Avançado" at bounding box center [115, 61] width 27 height 7
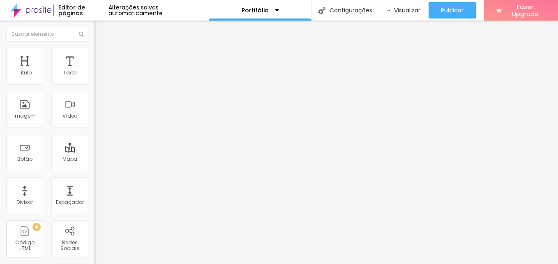
drag, startPoint x: 31, startPoint y: 80, endPoint x: 8, endPoint y: 80, distance: 23.4
click at [95, 160] on input "range" at bounding box center [121, 163] width 53 height 7
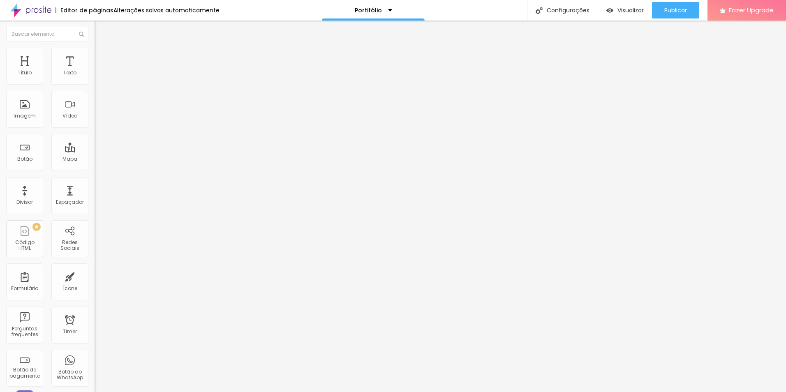
click at [95, 75] on span "Encaixotado" at bounding box center [111, 71] width 32 height 7
click at [95, 87] on div "Completo" at bounding box center [142, 84] width 95 height 5
click at [95, 80] on span "Encaixotado" at bounding box center [111, 76] width 32 height 7
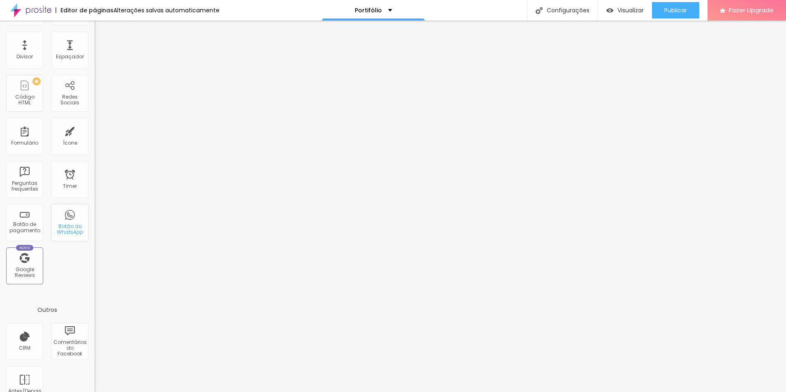
scroll to position [163, 0]
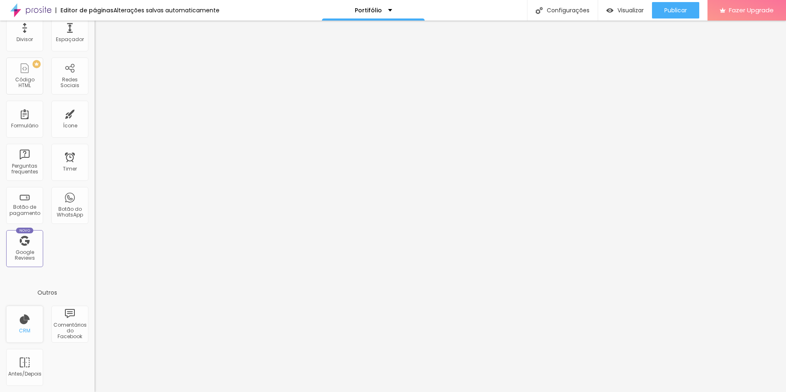
click at [26, 264] on div "CRM" at bounding box center [25, 331] width 12 height 6
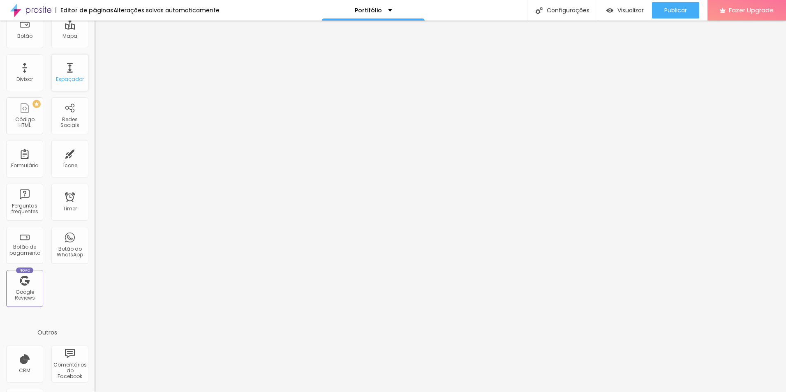
scroll to position [0, 0]
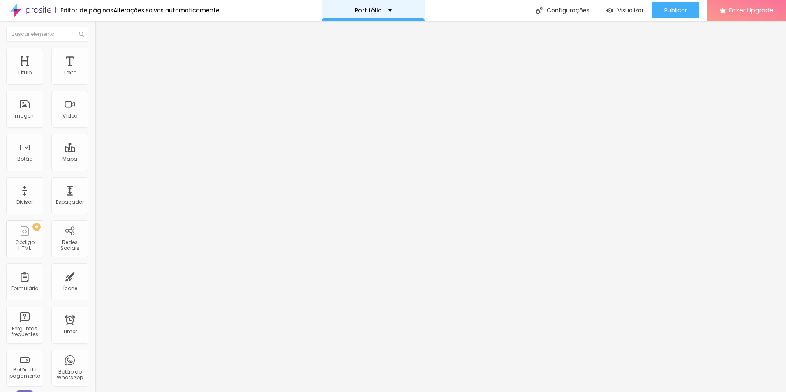
click at [412, 18] on div "Portifólio" at bounding box center [373, 10] width 103 height 21
click at [27, 109] on div "Imagem" at bounding box center [24, 109] width 37 height 37
click at [43, 14] on img at bounding box center [30, 10] width 41 height 21
click at [95, 75] on span "Encaixotado" at bounding box center [111, 71] width 32 height 7
click at [95, 88] on span "Completo" at bounding box center [107, 84] width 25 height 7
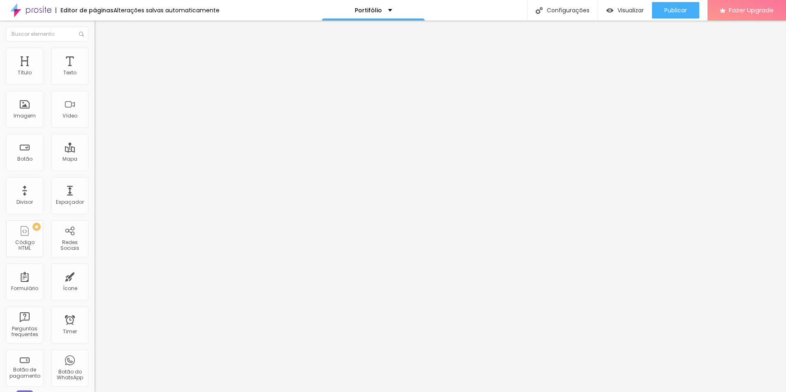
click at [95, 48] on img at bounding box center [98, 51] width 7 height 7
type input "11"
type input "16"
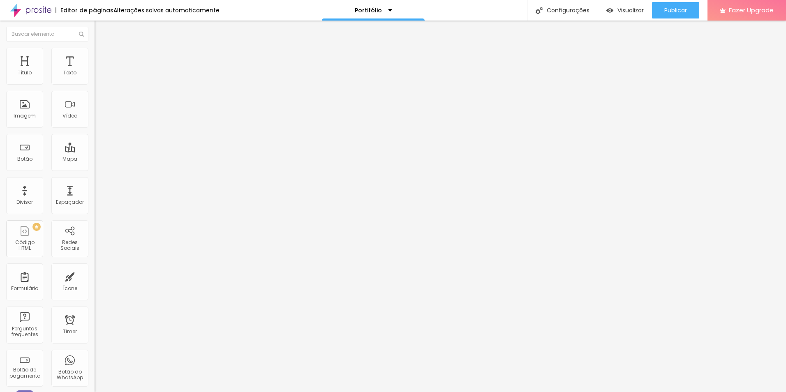
type input "20"
type input "23"
type input "24"
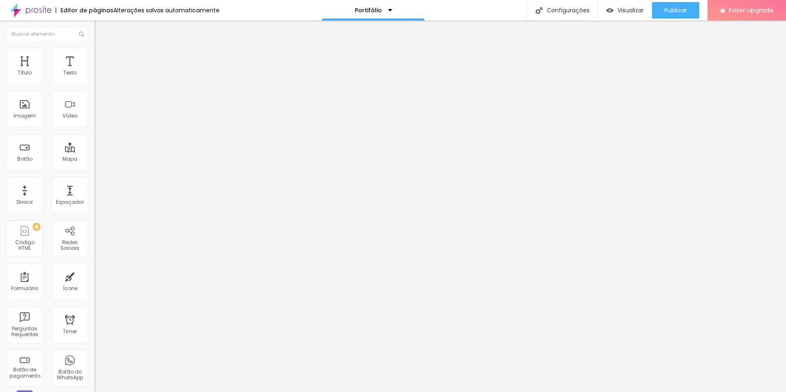
type input "24"
type input "25"
type input "26"
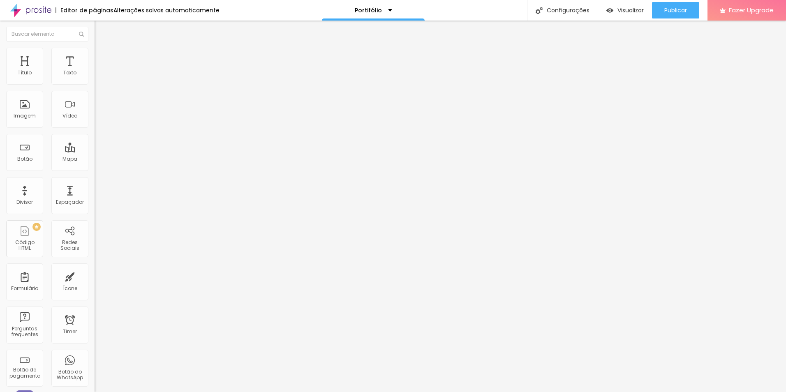
type input "27"
type input "28"
type input "29"
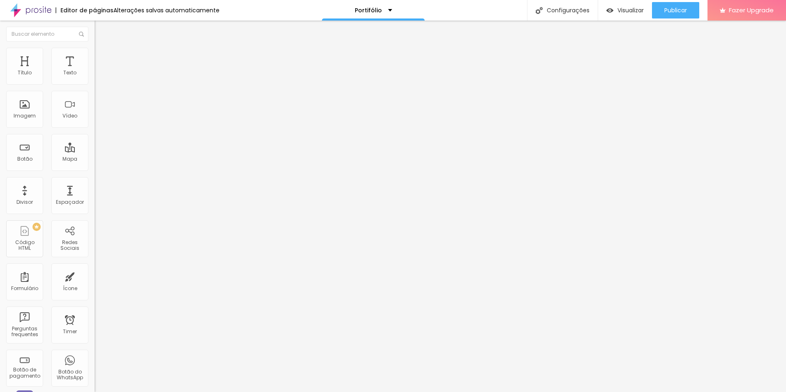
type input "29"
type input "30"
type input "32"
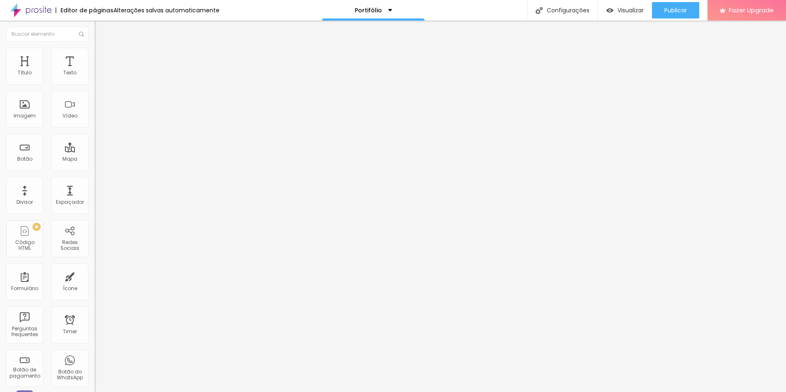
type input "34"
type input "35"
type input "39"
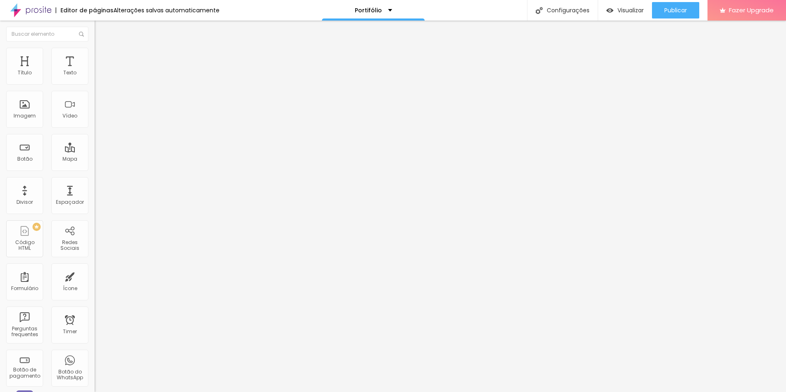
type input "39"
type input "43"
type input "44"
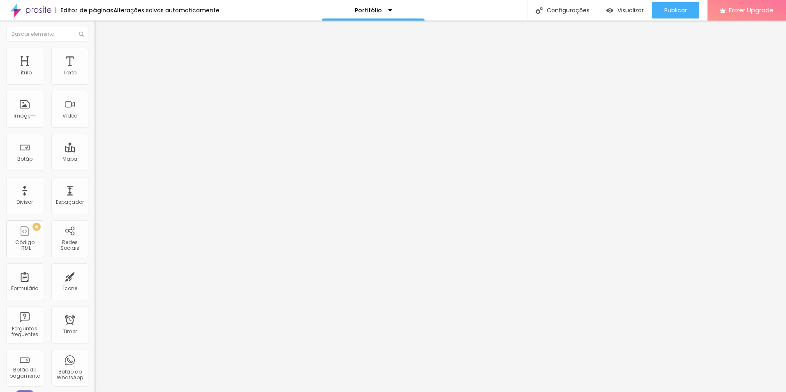
type input "47"
type input "48"
type input "44"
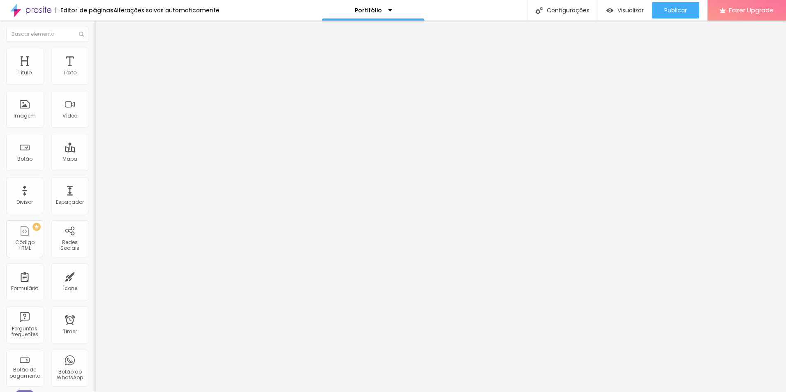
type input "44"
type input "41"
type input "39"
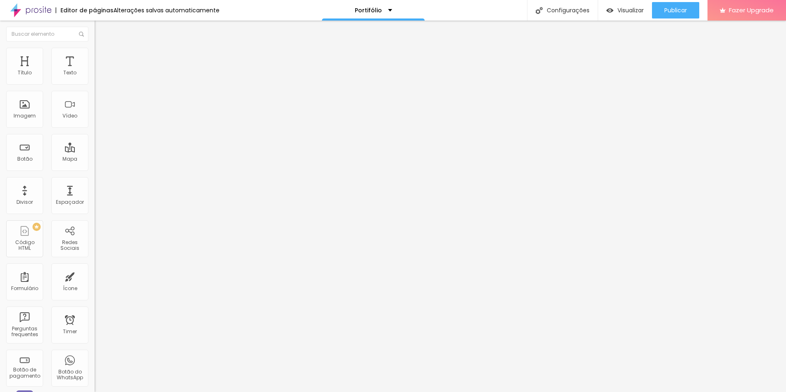
type input "35"
type input "33"
type input "30"
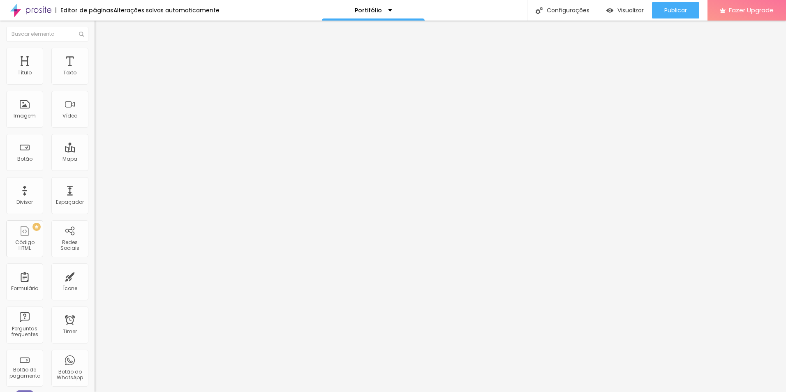
type input "30"
type input "26"
type input "25"
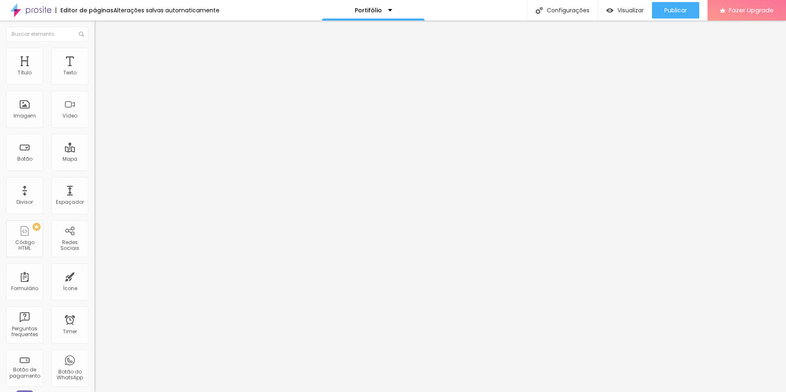
type input "21"
type input "17"
type input "16"
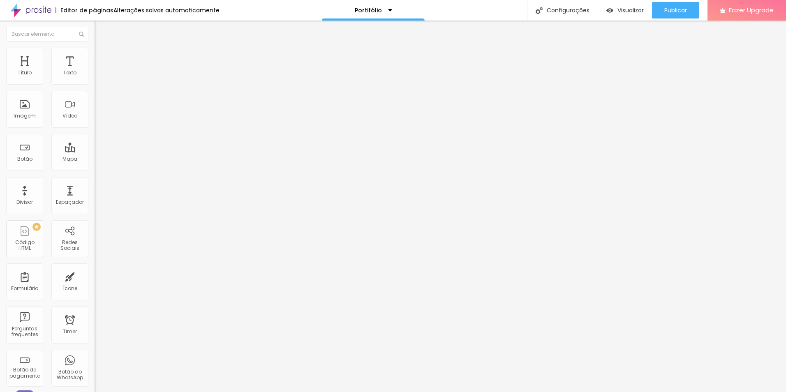
type input "16"
type input "13"
type input "9"
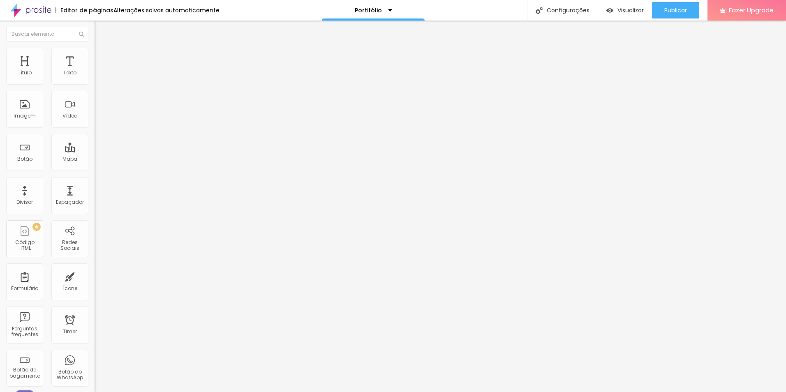
type input "7"
type input "5"
type input "3"
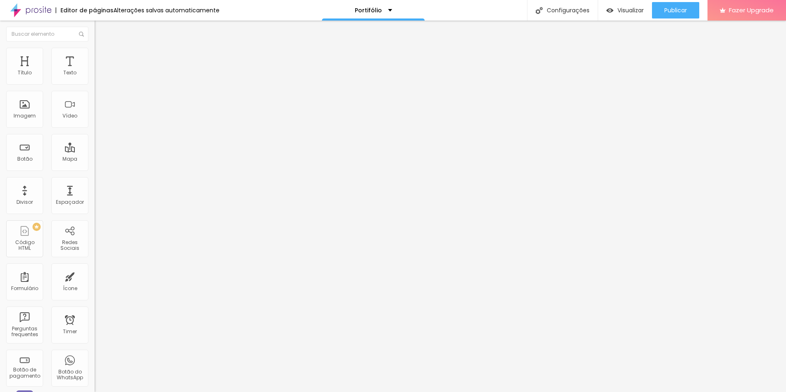
type input "3"
type input "2"
type input "0"
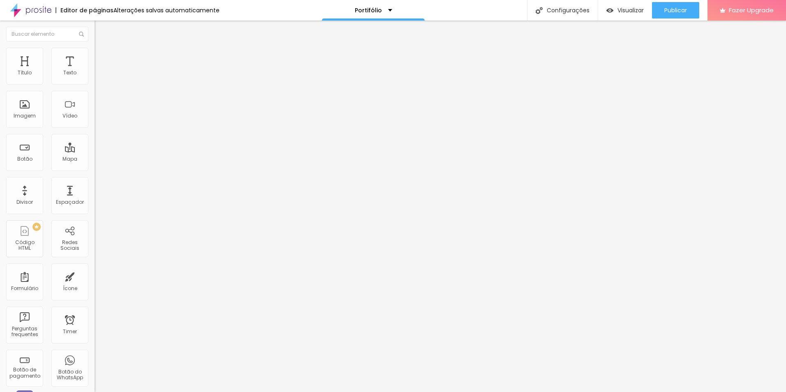
drag, startPoint x: 25, startPoint y: 82, endPoint x: 17, endPoint y: 83, distance: 7.9
type input "0"
click at [95, 151] on input "range" at bounding box center [121, 154] width 53 height 7
type input "11"
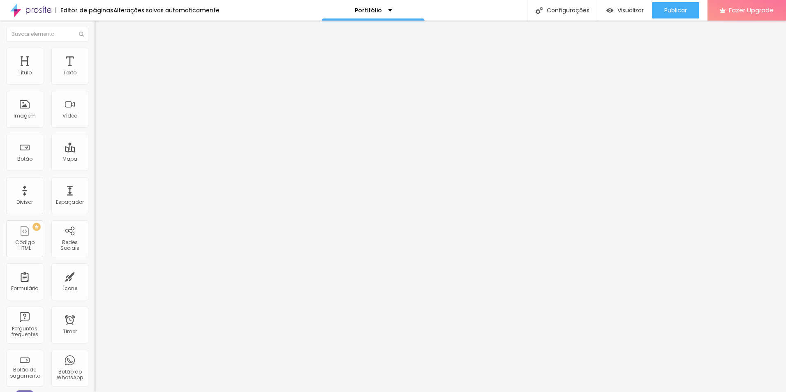
type input "12"
type input "14"
type input "18"
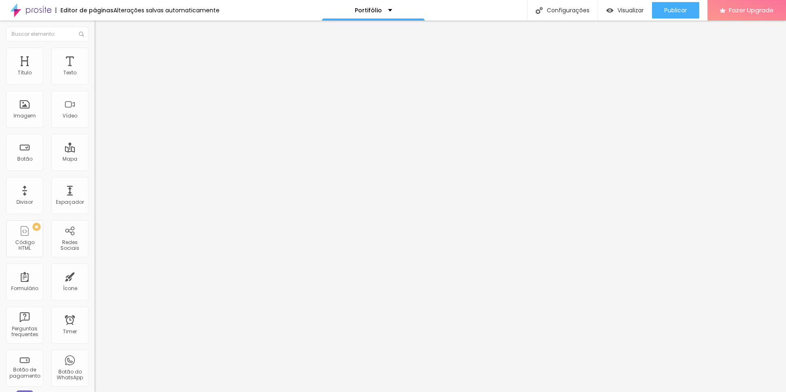
type input "18"
type input "20"
type input "25"
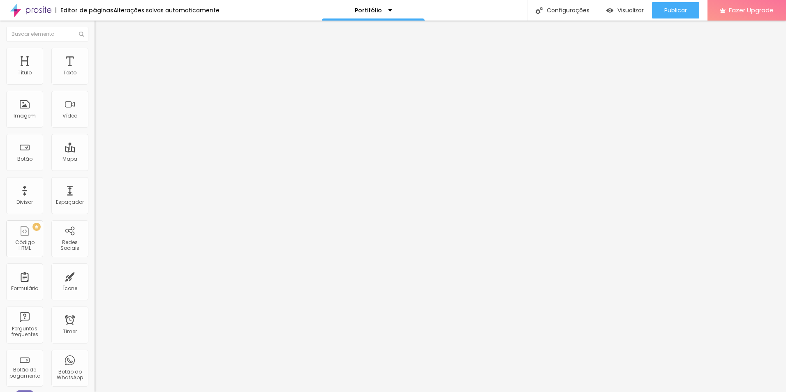
type input "31"
type input "35"
type input "39"
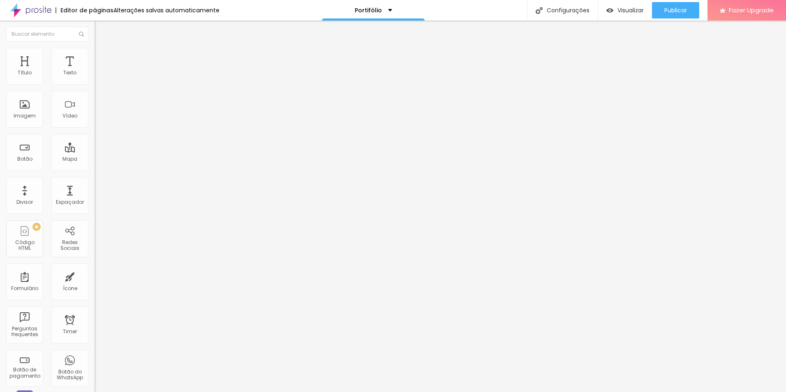
type input "39"
type input "40"
type input "41"
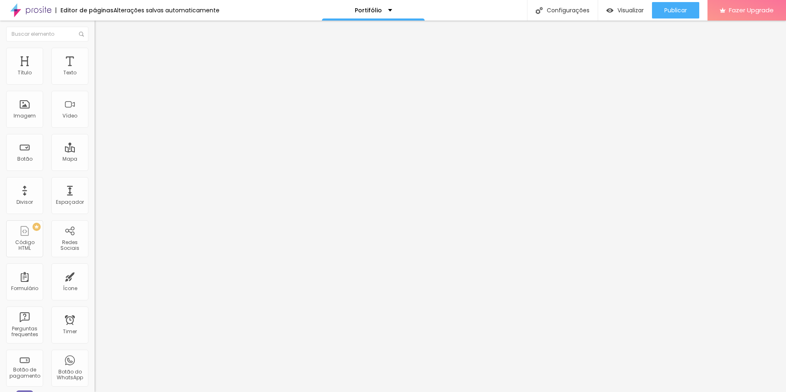
type input "42"
type input "43"
type input "44"
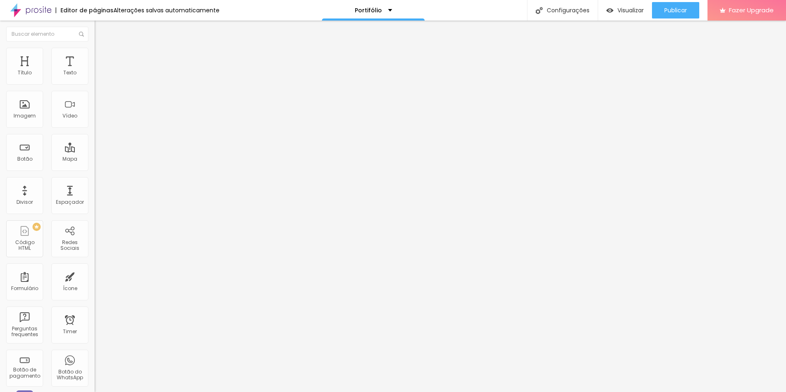
type input "44"
type input "45"
type input "46"
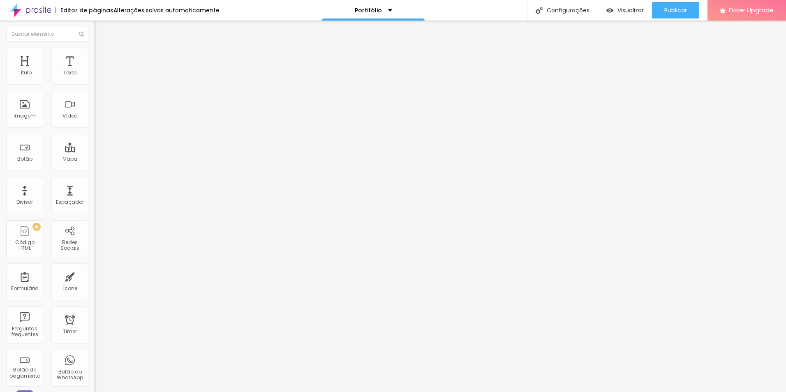
type input "45"
type input "44"
type input "41"
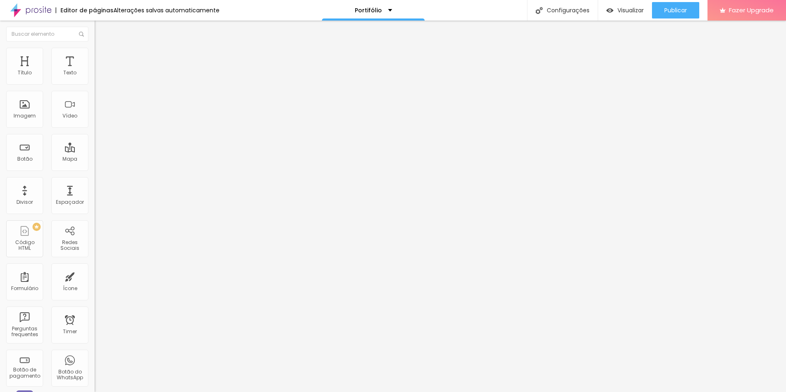
type input "41"
type input "37"
type input "35"
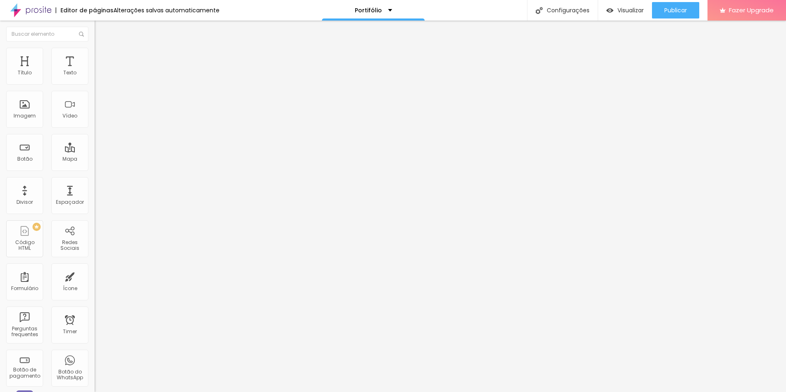
type input "31"
type input "28"
type input "27"
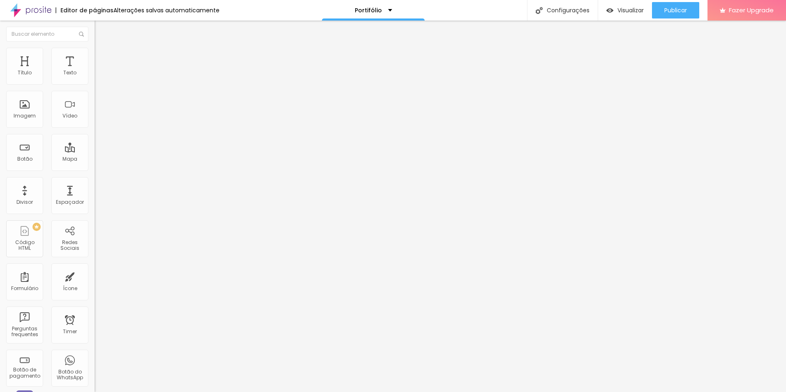
type input "27"
type input "25"
type input "22"
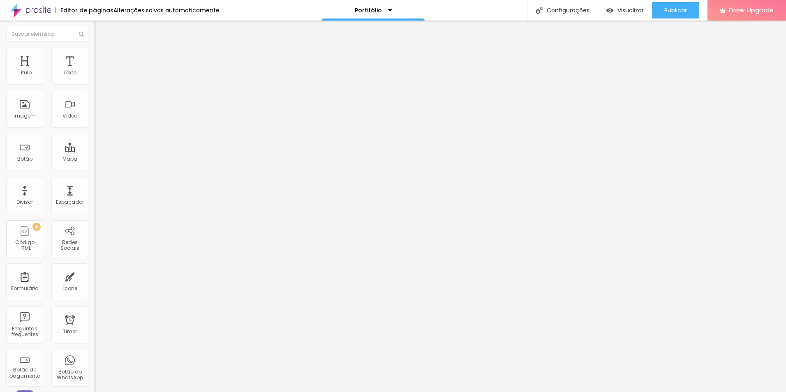
type input "21"
type input "20"
type input "19"
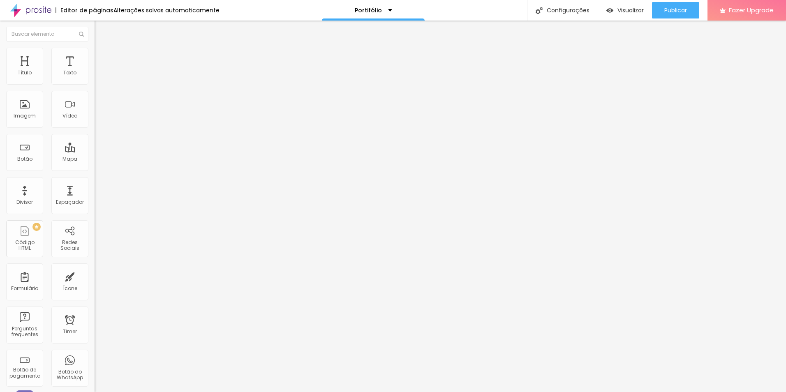
type input "19"
type input "18"
type input "17"
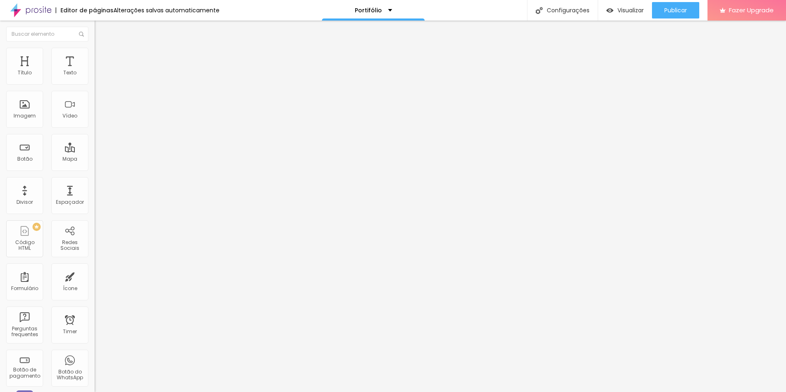
type input "16"
type input "15"
type input "14"
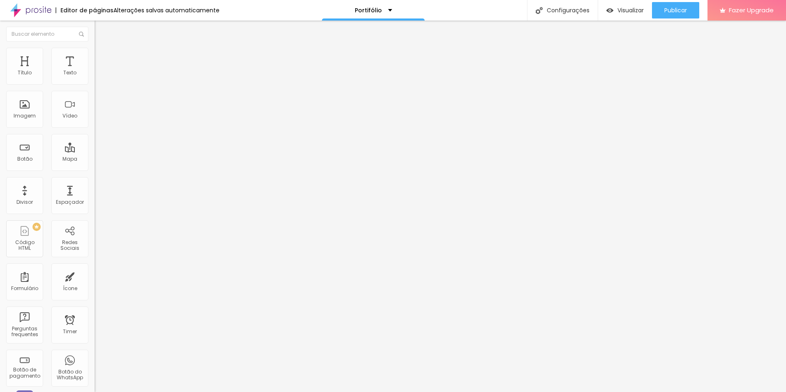
type input "14"
type input "13"
type input "12"
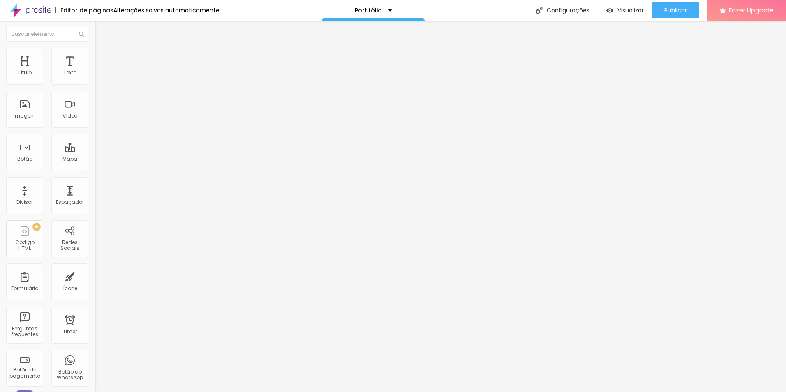
type input "11"
type input "10"
type input "9"
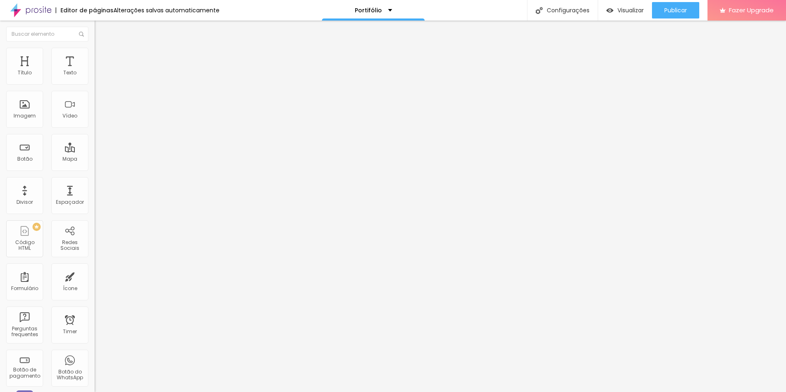
type input "9"
type input "8"
type input "7"
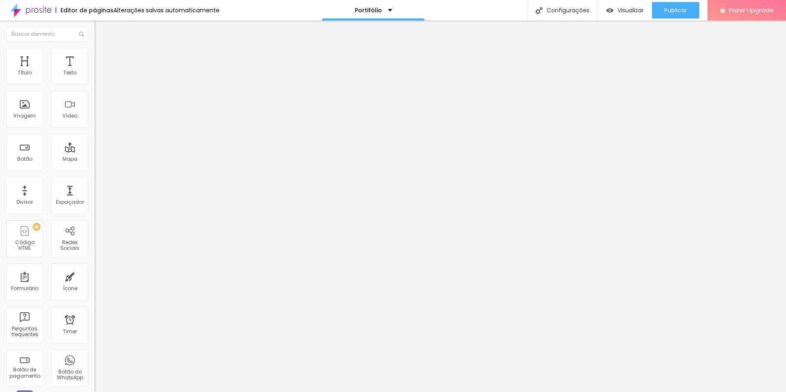
type input "6"
type input "5"
type input "4"
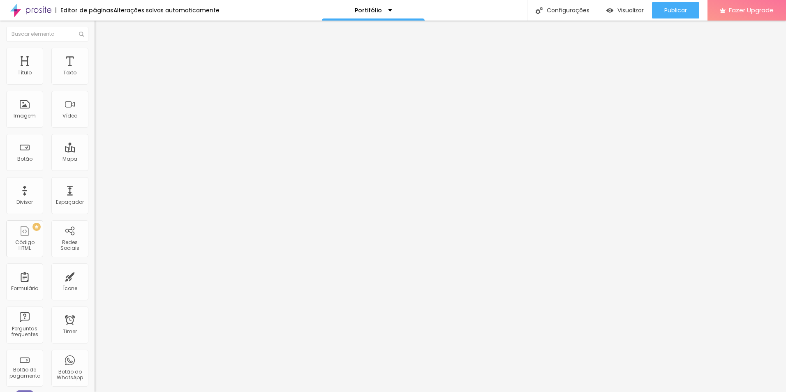
type input "4"
type input "3"
type input "2"
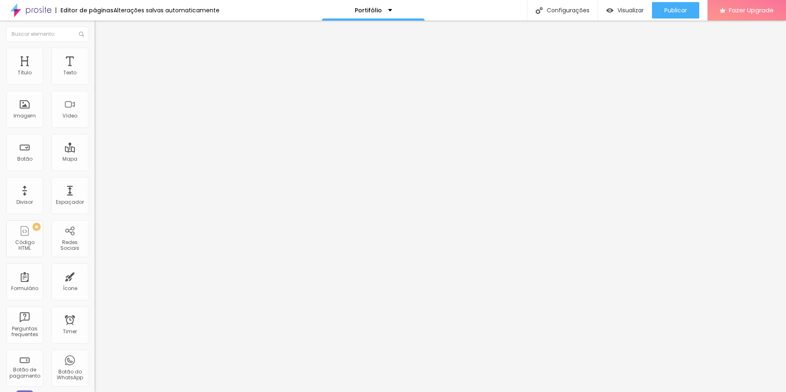
type input "1"
type input "0"
type input "1"
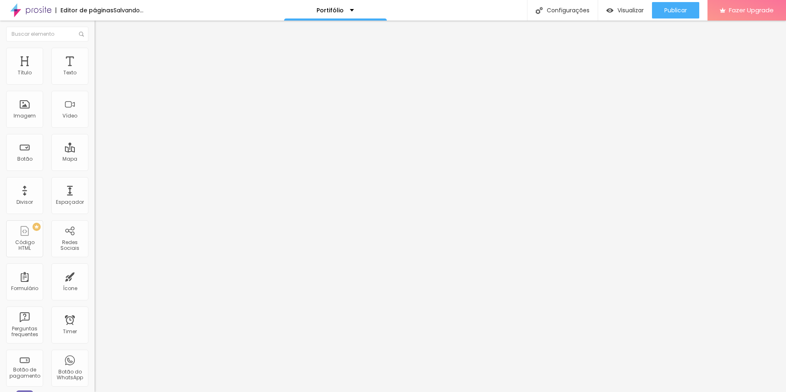
type input "1"
type input "2"
type input "3"
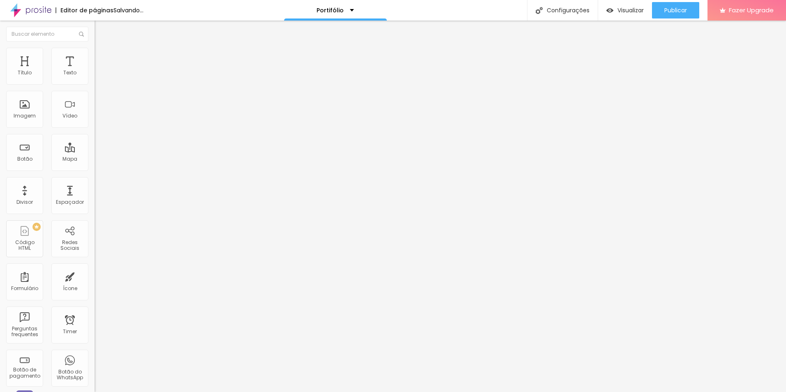
type input "5"
type input "7"
type input "9"
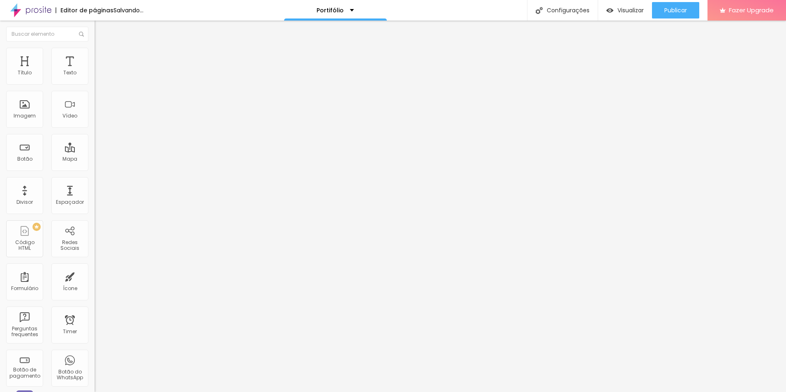
type input "9"
type input "11"
type input "12"
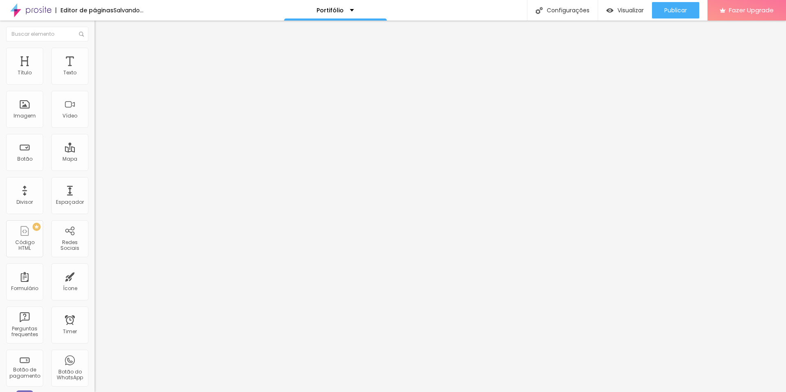
type input "14"
type input "15"
type input "16"
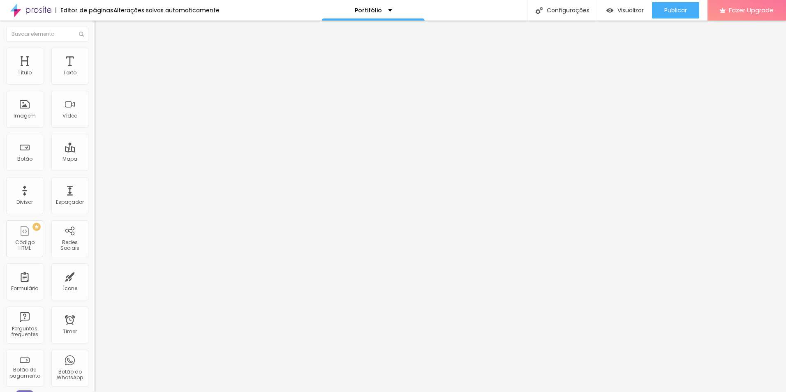
type input "16"
type input "17"
type input "18"
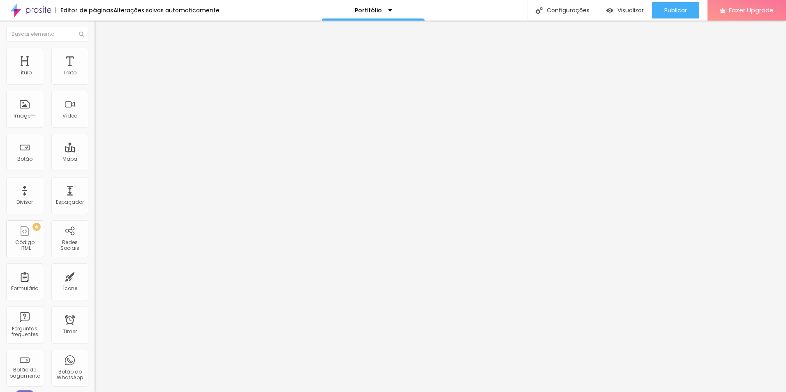
drag, startPoint x: 24, startPoint y: 96, endPoint x: 28, endPoint y: 96, distance: 4.1
type input "18"
click at [95, 268] on input "range" at bounding box center [121, 271] width 53 height 7
click at [95, 56] on ul "Estilo Avançado" at bounding box center [142, 47] width 95 height 16
click at [373, 8] on p "Portifólio" at bounding box center [368, 10] width 27 height 6
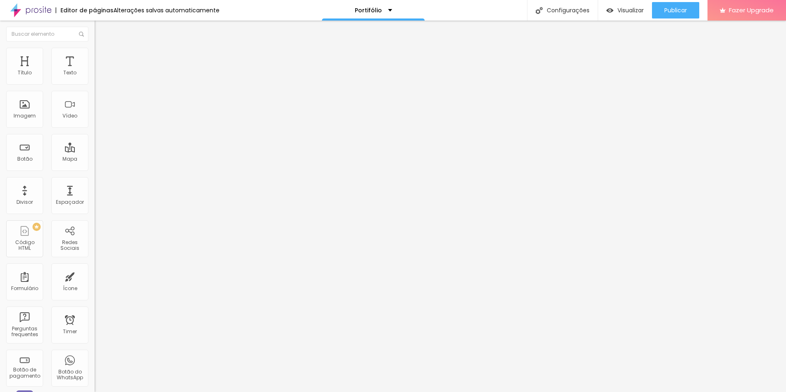
click at [95, 71] on span "Adicionar imagem" at bounding box center [121, 67] width 53 height 7
click at [95, 292] on div "Editar Imagem Conteúdo Estilo Avançado Trocar imagem Descrição da imagem (Alt) …" at bounding box center [142, 207] width 95 height 372
click at [102, 57] on span "Estilo" at bounding box center [108, 53] width 13 height 7
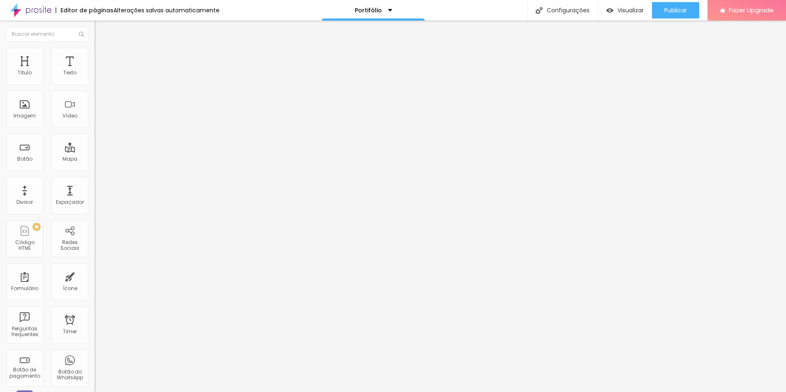
type input "95"
drag, startPoint x: 85, startPoint y: 88, endPoint x: 146, endPoint y: 94, distance: 61.2
click at [146, 84] on input "range" at bounding box center [121, 81] width 53 height 7
click at [102, 58] on span "Avançado" at bounding box center [115, 61] width 27 height 7
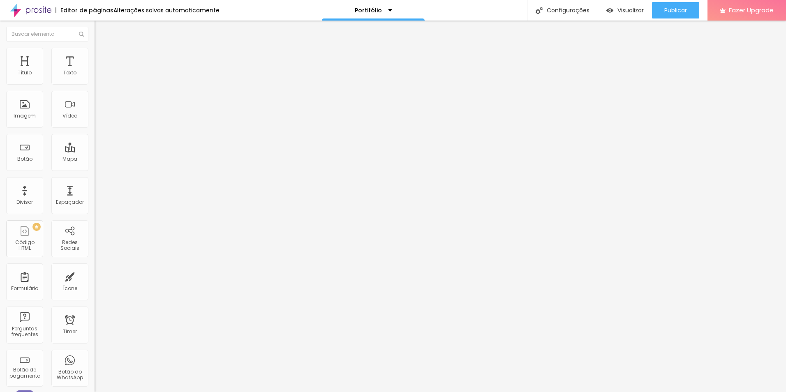
click at [95, 48] on li "Conteúdo" at bounding box center [142, 43] width 95 height 8
click at [95, 83] on input "text" at bounding box center [144, 79] width 99 height 8
click at [95, 35] on button "Editar Imagem" at bounding box center [142, 30] width 95 height 19
click at [101, 31] on img "button" at bounding box center [104, 30] width 7 height 7
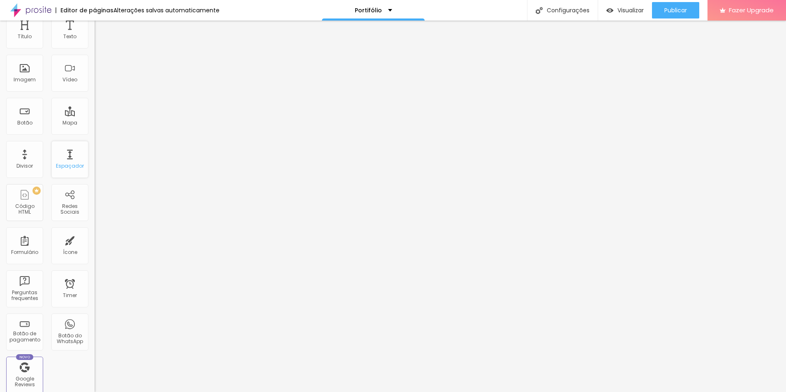
scroll to position [82, 0]
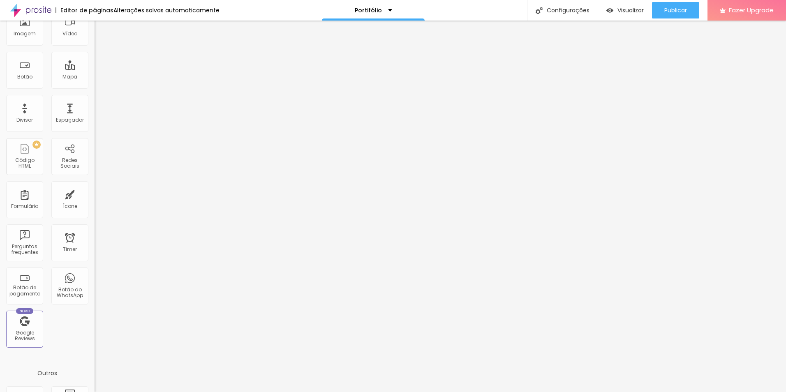
click at [92, 11] on div "Editor de páginas" at bounding box center [85, 10] width 58 height 6
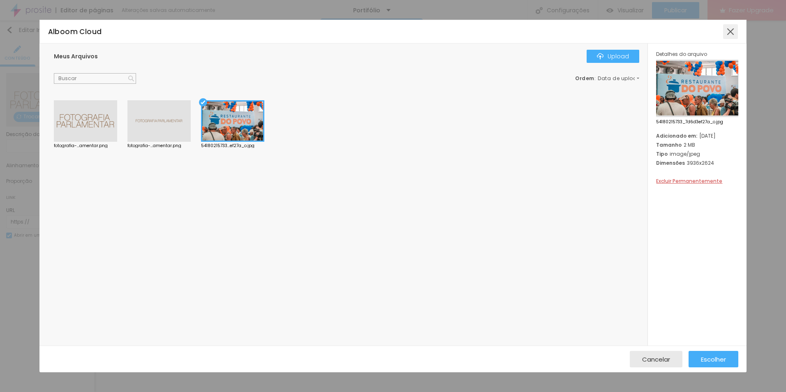
click at [730, 36] on div at bounding box center [730, 31] width 15 height 15
